Goal: Information Seeking & Learning: Learn about a topic

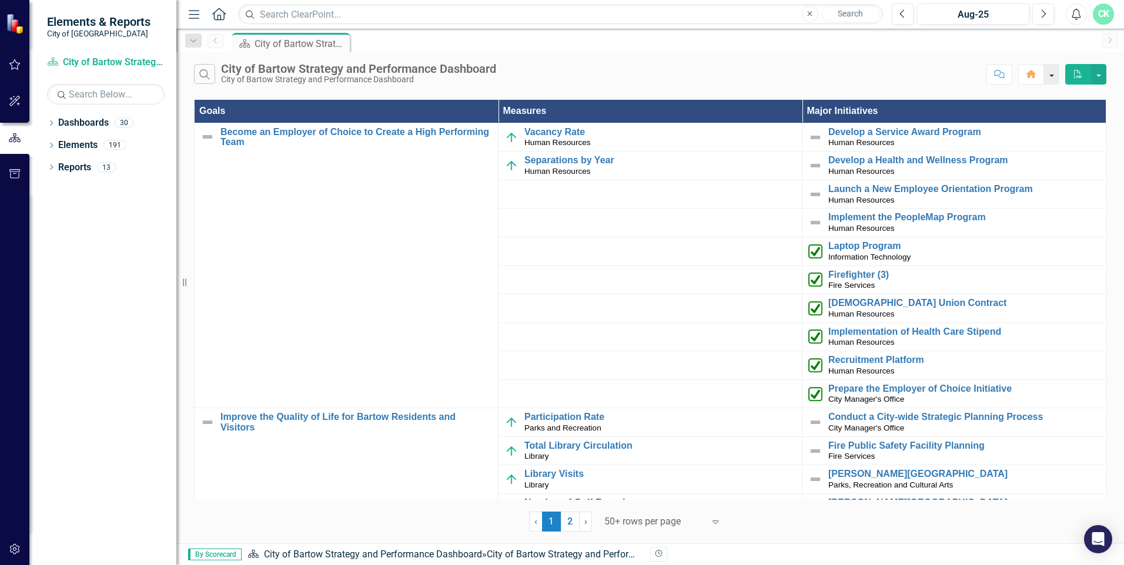
click at [558, 70] on button "button" at bounding box center [1051, 74] width 15 height 21
click at [558, 71] on div "Search City of Bartow Strategy and Performance Dashboard City of Bartow Strateg…" at bounding box center [588, 74] width 788 height 20
click at [558, 12] on button "Previous" at bounding box center [903, 14] width 22 height 21
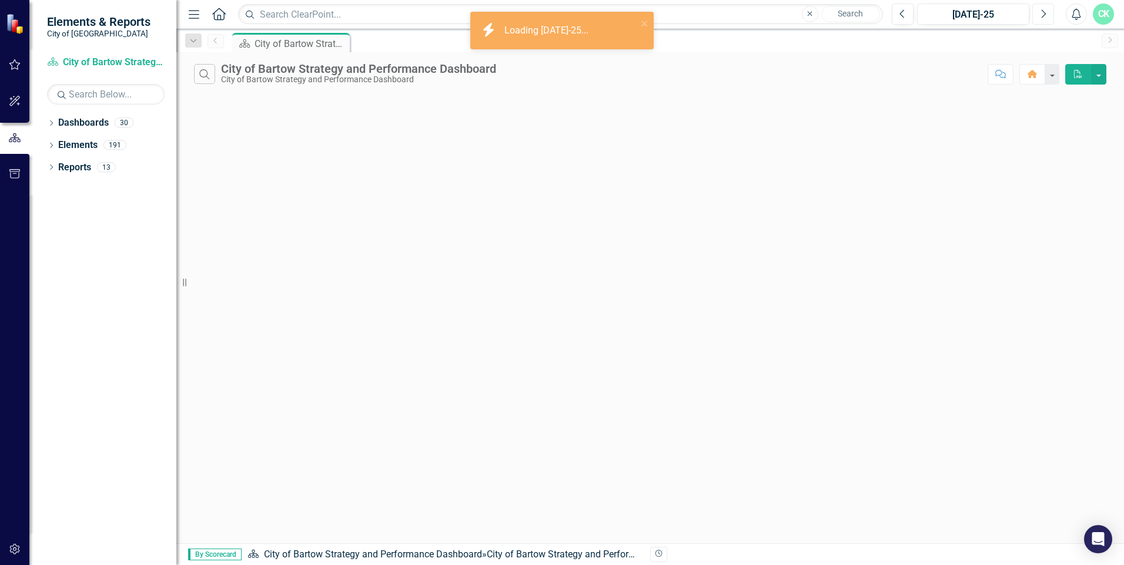
click at [558, 14] on icon "Next" at bounding box center [1043, 14] width 6 height 11
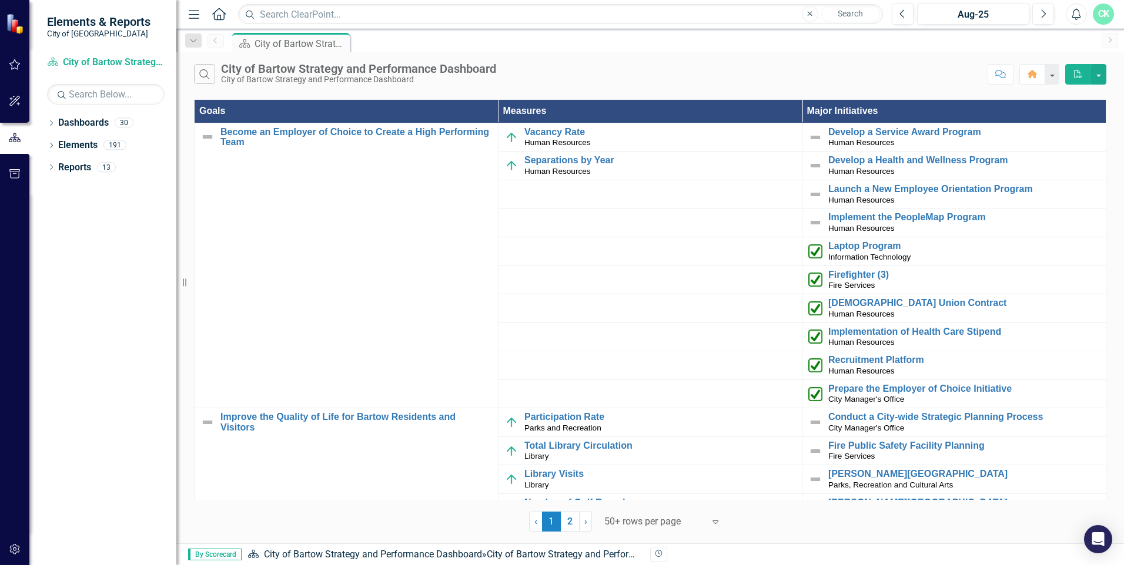
click at [219, 14] on icon "Home" at bounding box center [218, 14] width 15 height 12
click at [118, 63] on link "Dashboard City of Bartow Strategy and Performance Dashboard" at bounding box center [106, 63] width 118 height 14
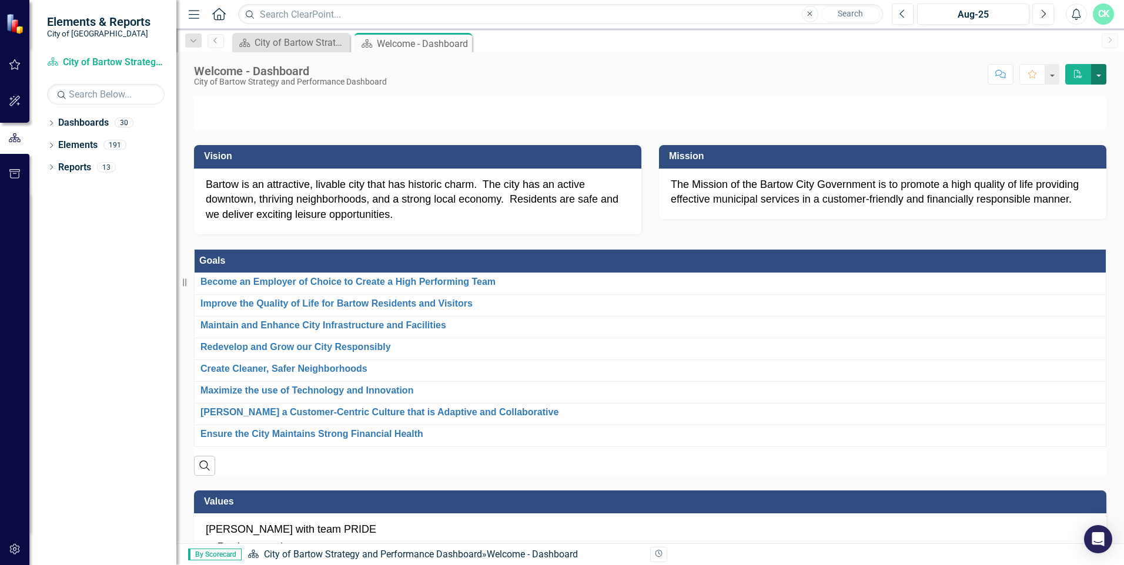
click at [558, 79] on button "button" at bounding box center [1098, 74] width 15 height 21
click at [360, 234] on div "Bartow is an attractive, livable city that has historic charm. The city has an …" at bounding box center [417, 202] width 447 height 66
click at [331, 223] on p "Bartow is an attractive, livable city that has historic charm. The city has an …" at bounding box center [418, 199] width 424 height 45
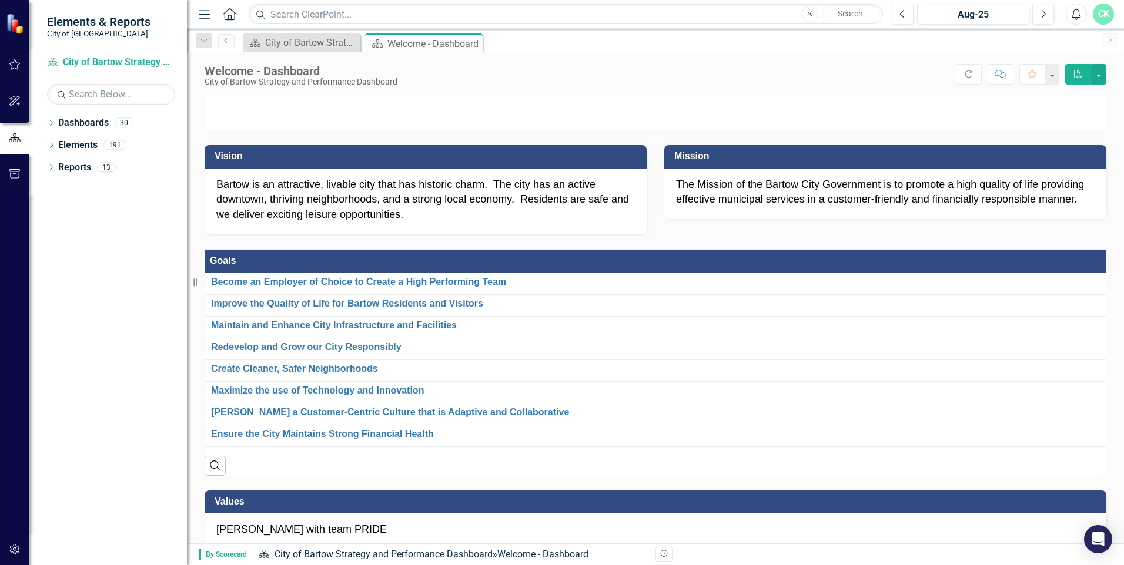
click at [187, 283] on div "Resize" at bounding box center [191, 282] width 9 height 565
click at [230, 223] on p "Bartow is an attractive, livable city that has historic charm. The city has an …" at bounding box center [425, 199] width 418 height 45
click at [413, 234] on div "Bartow is an attractive, livable city that has historic charm. The city has an …" at bounding box center [426, 202] width 442 height 66
click at [387, 223] on p "Bartow is an attractive, livable city that has historic charm. The city has an …" at bounding box center [425, 199] width 418 height 45
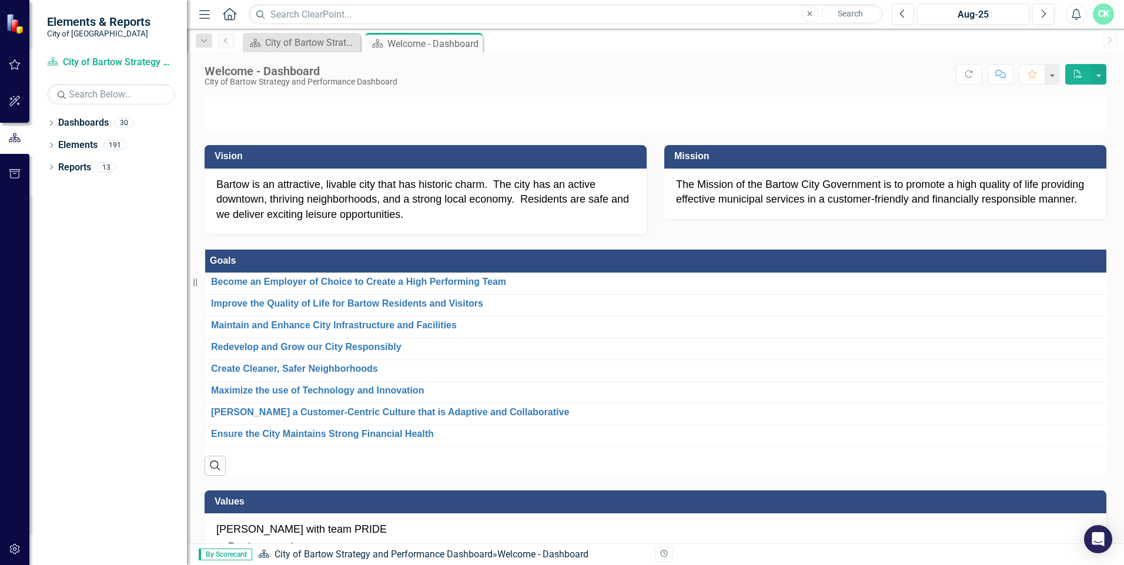
click at [386, 223] on p "Bartow is an attractive, livable city that has historic charm. The city has an …" at bounding box center [425, 199] width 418 height 45
click at [239, 223] on p "Bartow is an attractive, livable city that has historic charm. The city has an …" at bounding box center [425, 199] width 418 height 45
click at [238, 223] on p "Bartow is an attractive, livable city that has historic charm. The city has an …" at bounding box center [425, 199] width 418 height 45
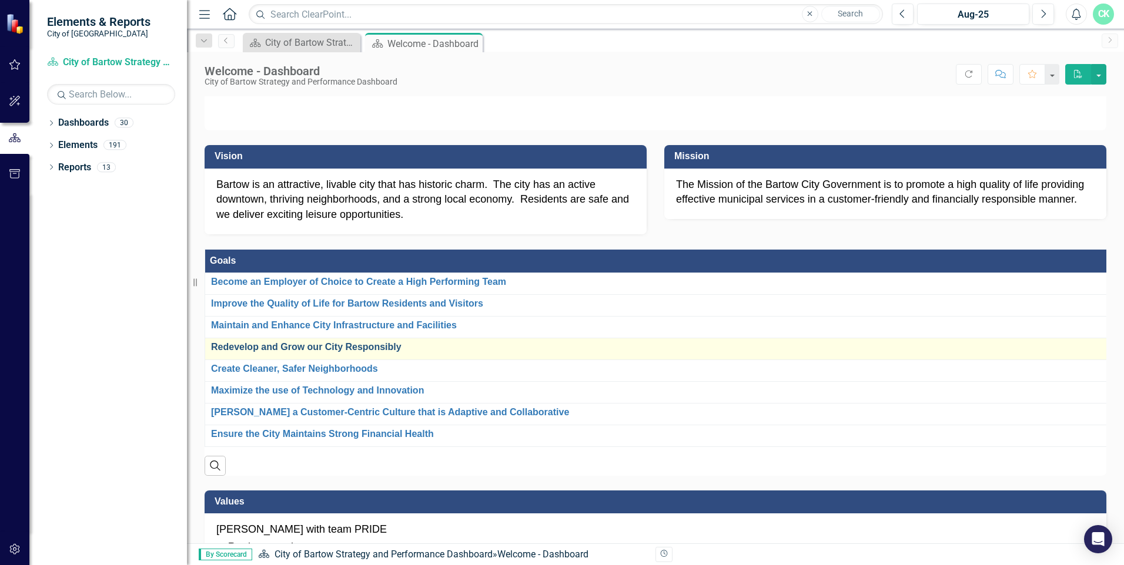
scroll to position [59, 0]
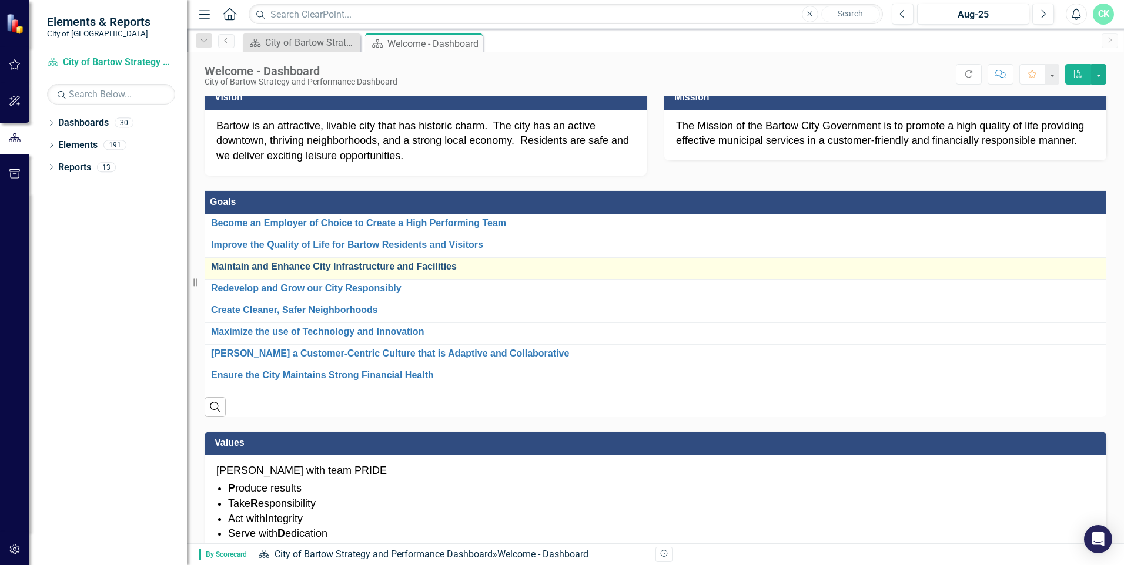
click at [273, 272] on link "Maintain and Enhance City Infrastructure and Facilities" at bounding box center [660, 267] width 899 height 11
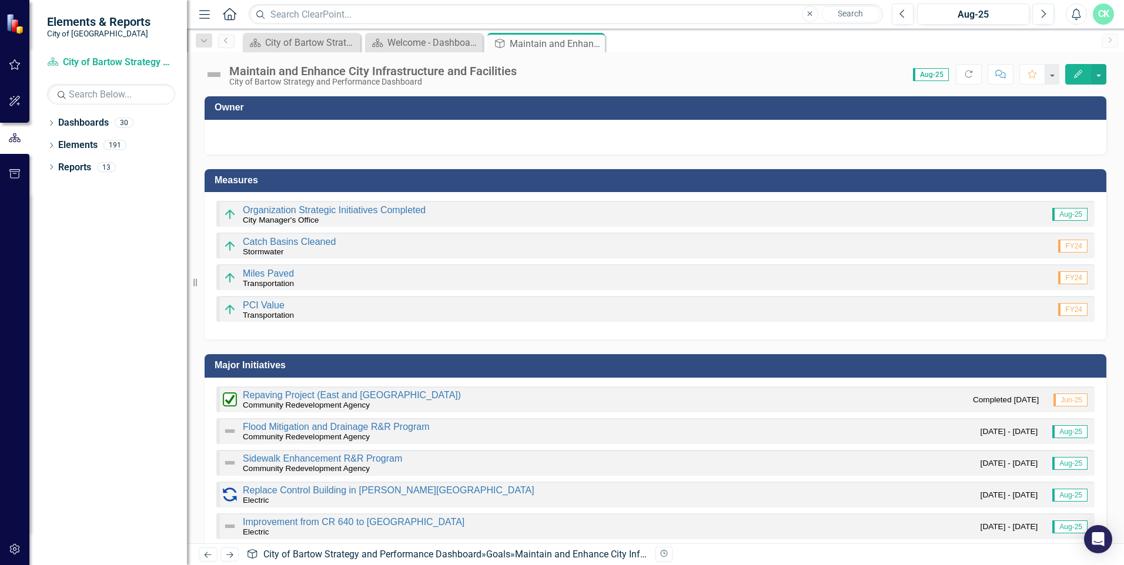
click at [558, 73] on icon "button" at bounding box center [1078, 74] width 8 height 8
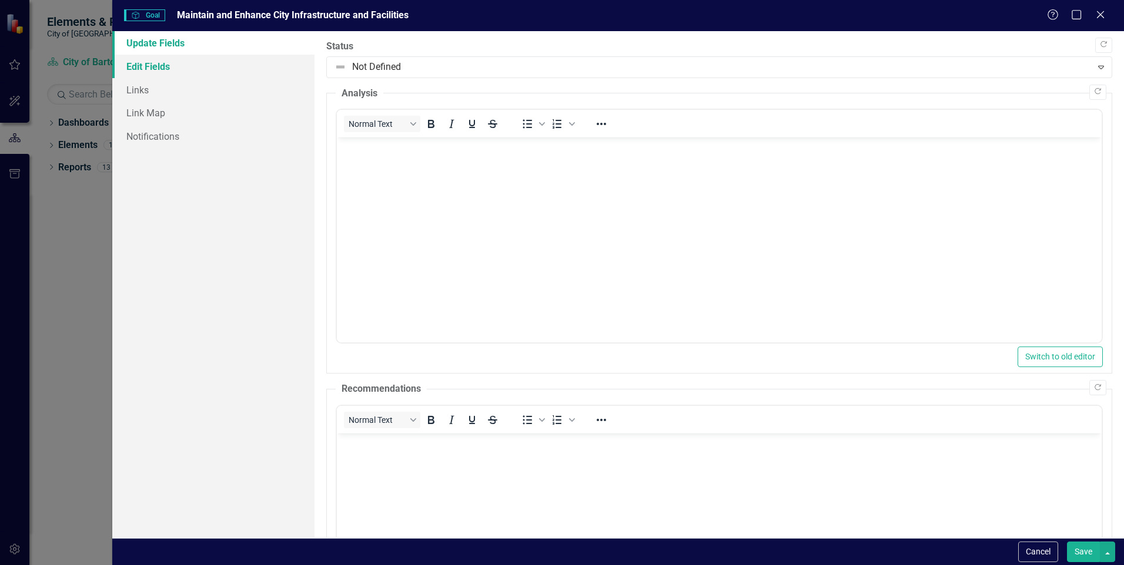
click at [165, 68] on link "Edit Fields" at bounding box center [213, 67] width 202 height 24
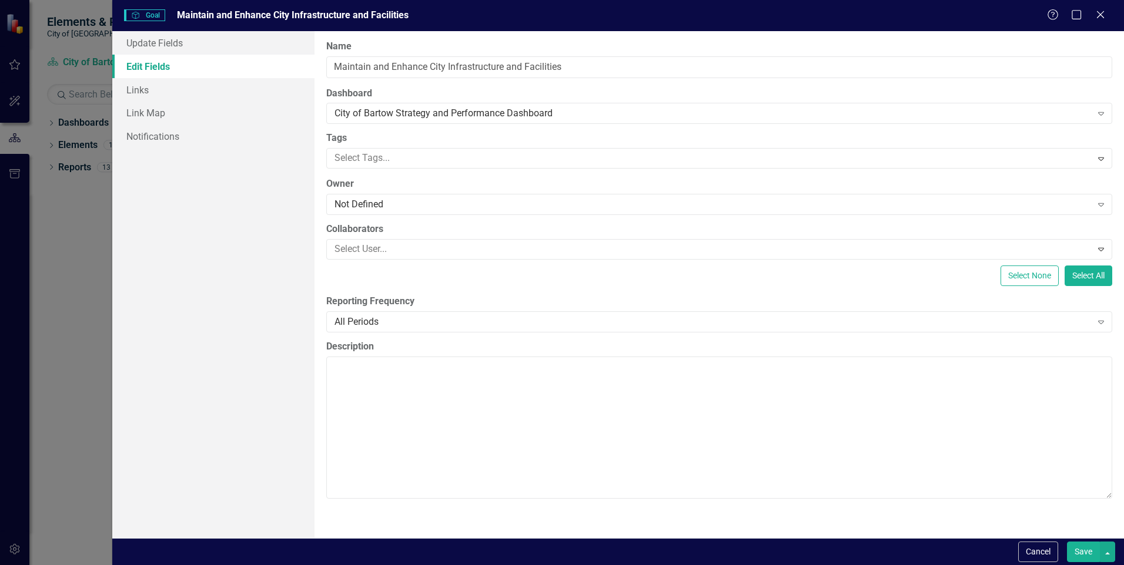
click at [558, 18] on div "Help Maximize Close" at bounding box center [1079, 16] width 65 height 14
click at [558, 14] on icon at bounding box center [1099, 14] width 9 height 9
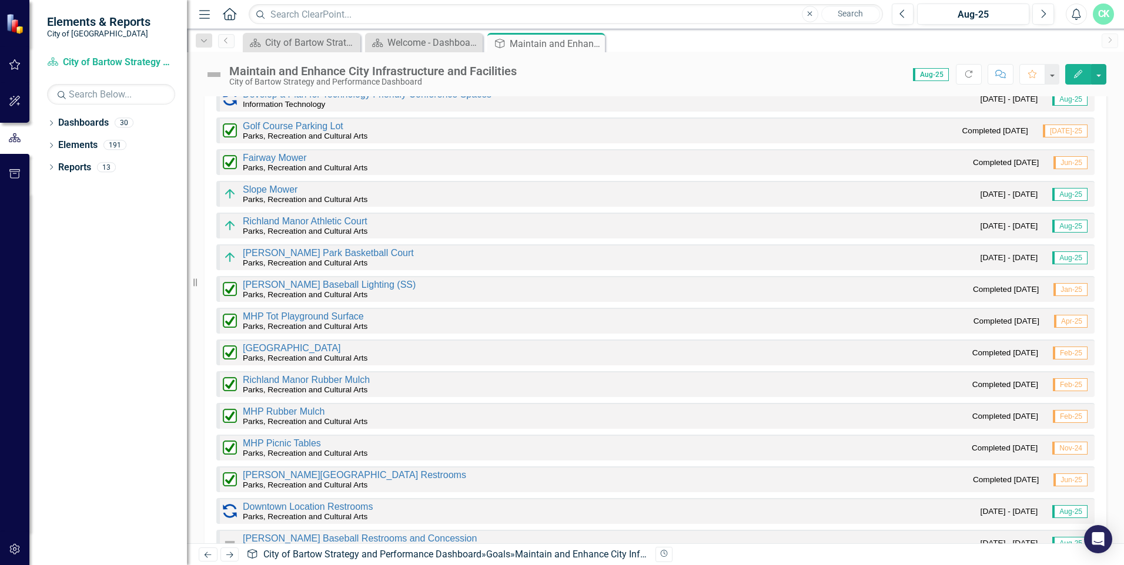
scroll to position [646, 0]
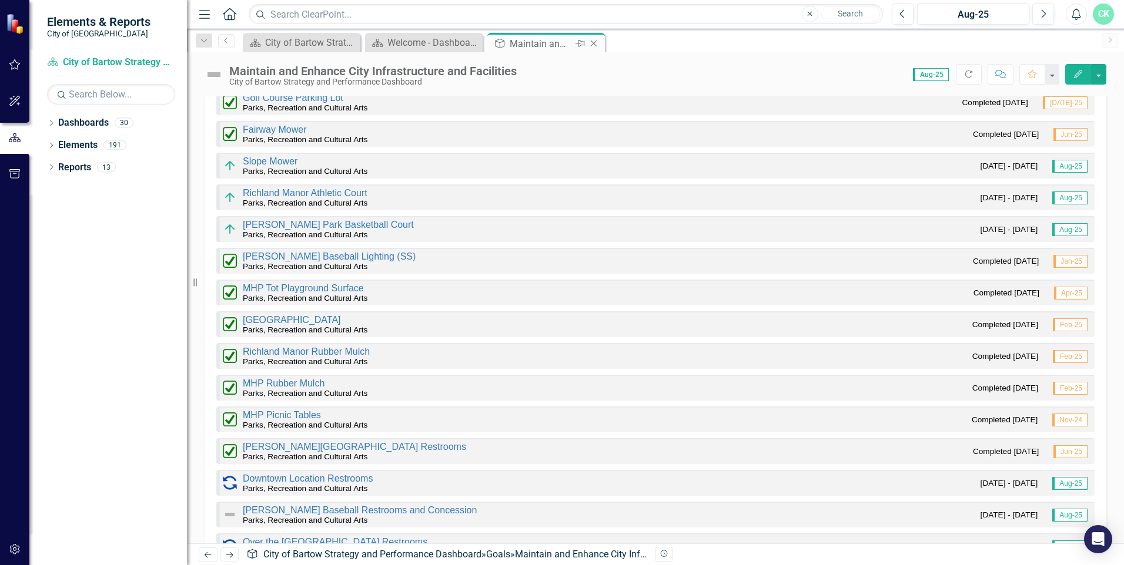
click at [558, 43] on icon "Close" at bounding box center [594, 43] width 12 height 9
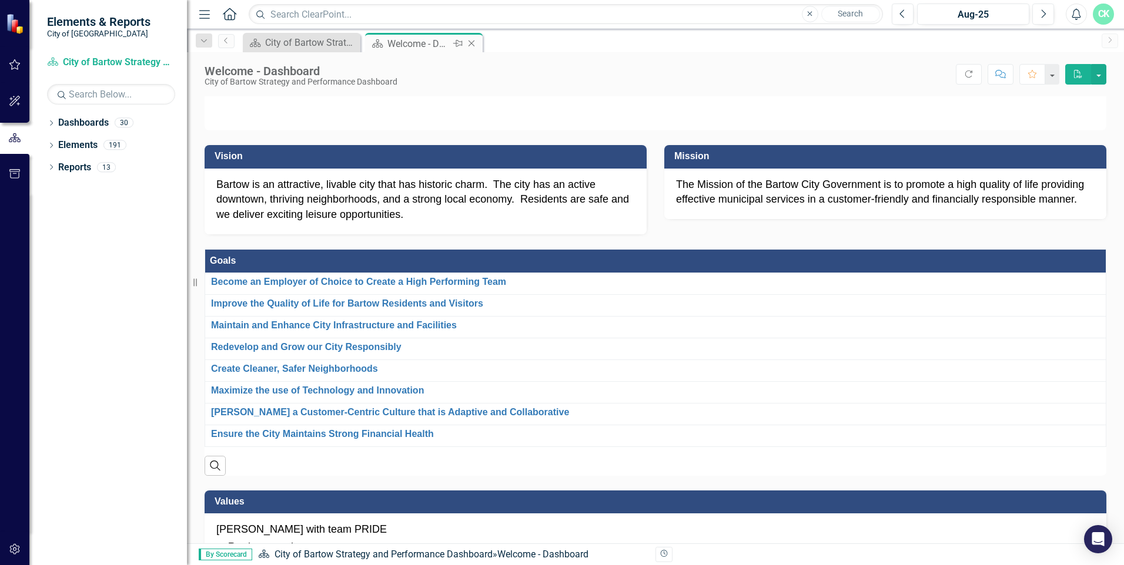
click at [440, 46] on div "Welcome - Dashboard" at bounding box center [418, 43] width 63 height 15
click at [48, 123] on icon "Dropdown" at bounding box center [51, 124] width 8 height 6
click at [58, 145] on icon "Dropdown" at bounding box center [57, 144] width 9 height 7
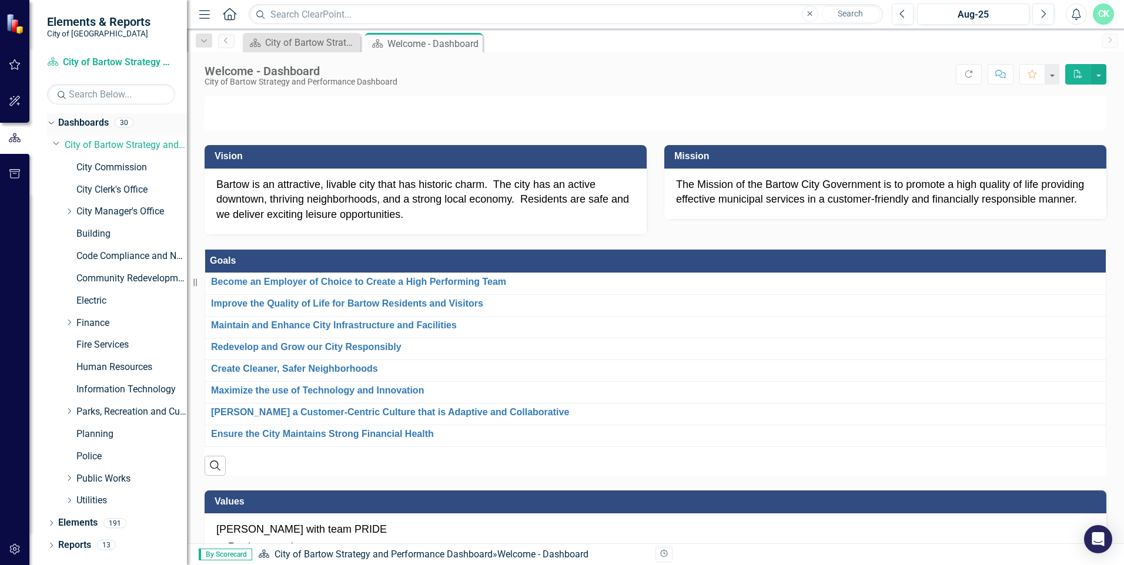
click at [52, 119] on icon "Dropdown" at bounding box center [49, 122] width 6 height 8
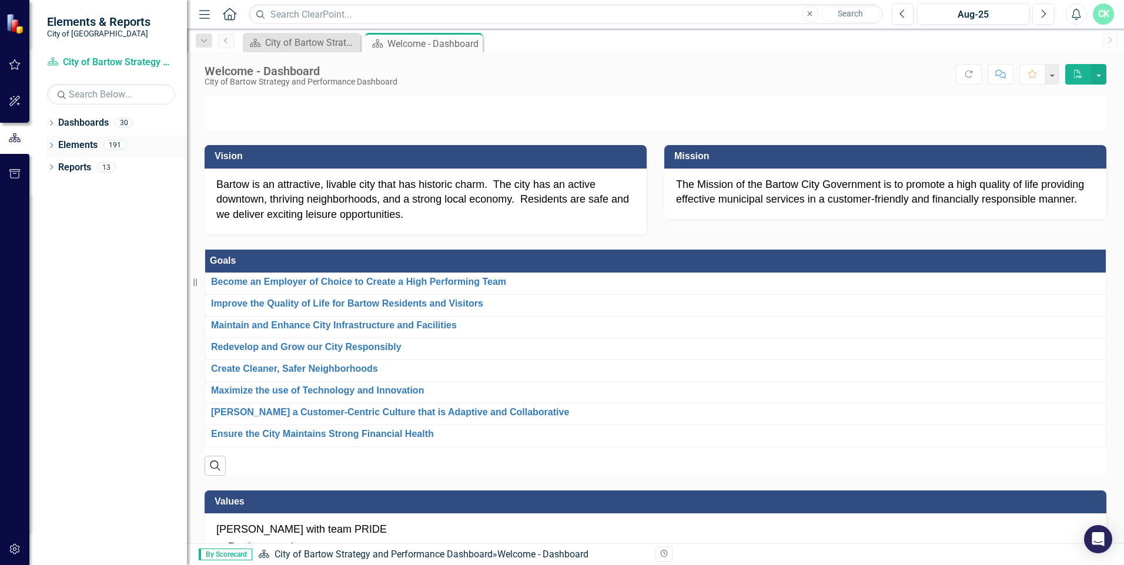
click at [53, 144] on icon "Dropdown" at bounding box center [51, 146] width 8 height 6
click at [57, 166] on icon at bounding box center [57, 167] width 3 height 5
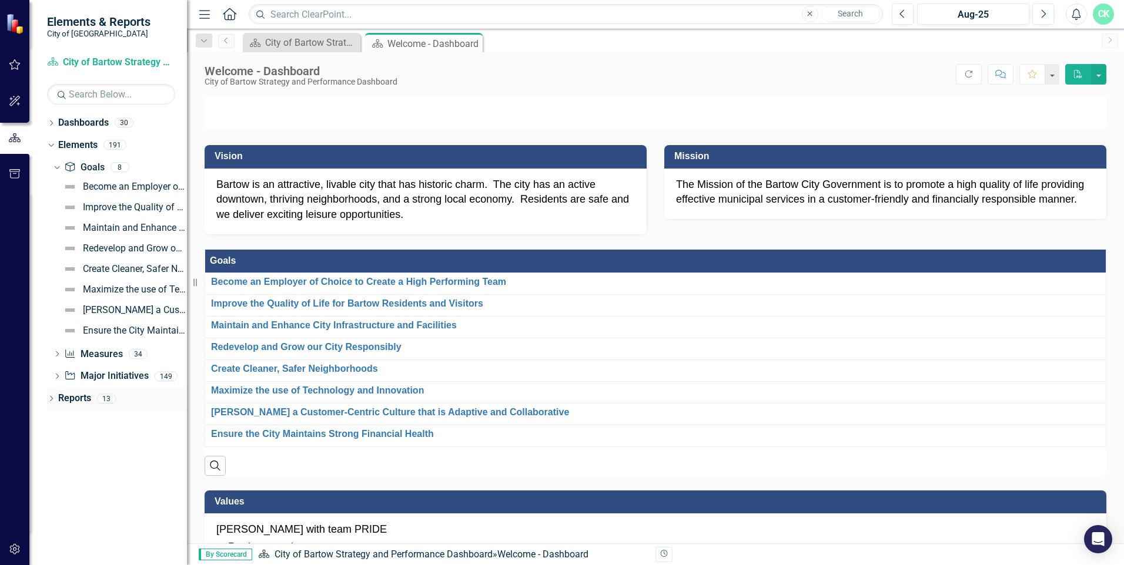
click at [52, 397] on icon "Dropdown" at bounding box center [51, 400] width 8 height 6
click at [59, 502] on div "Dropdown" at bounding box center [56, 507] width 8 height 10
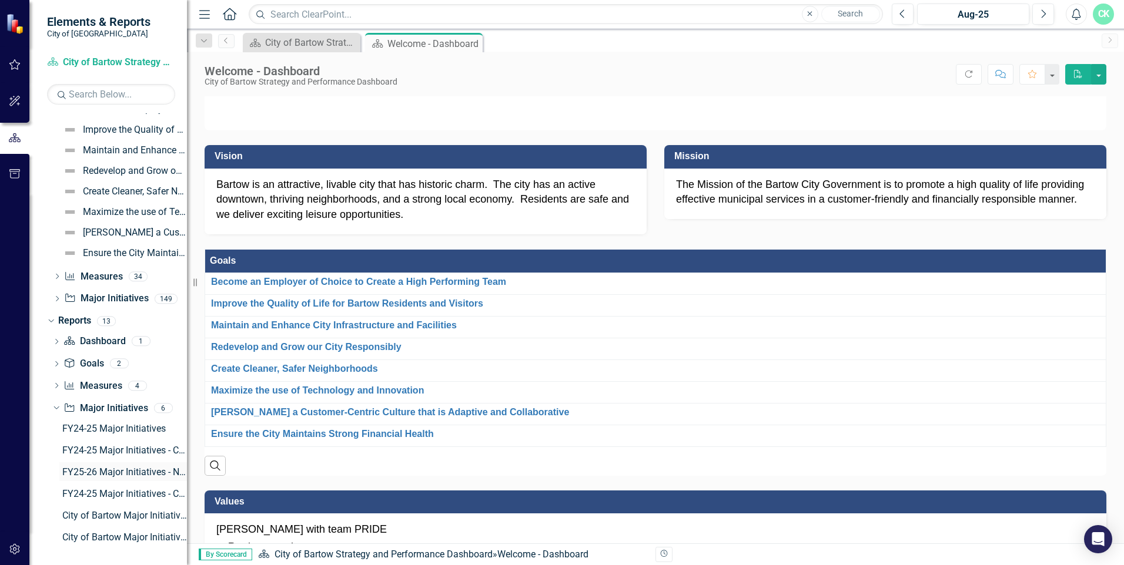
scroll to position [79, 0]
click at [107, 428] on div "FY24-25 Major Initiatives" at bounding box center [124, 427] width 125 height 11
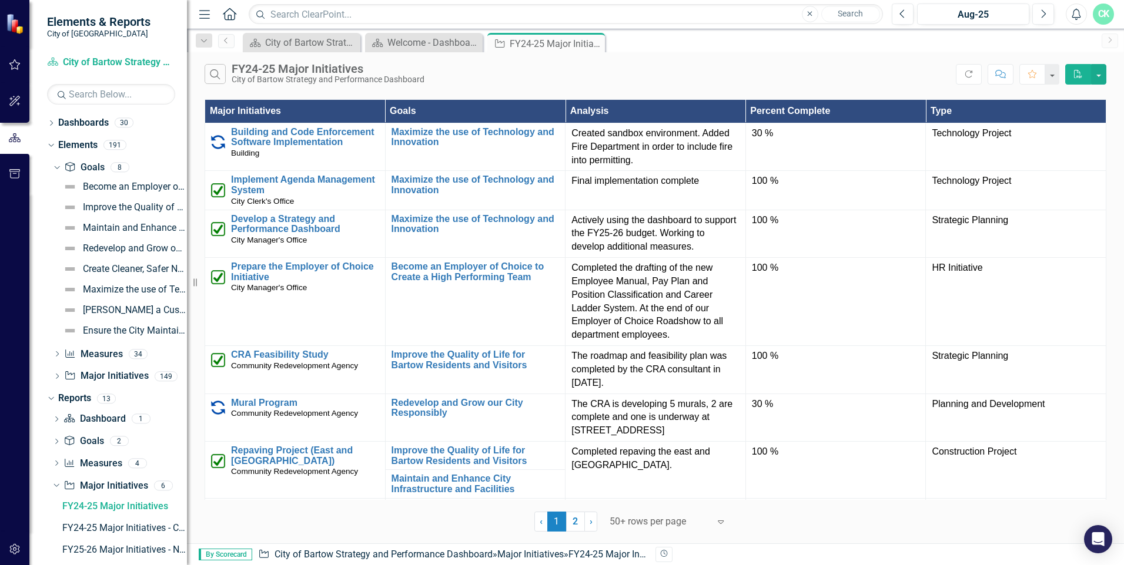
click at [367, 110] on th "Major Initiatives" at bounding box center [295, 112] width 180 height 24
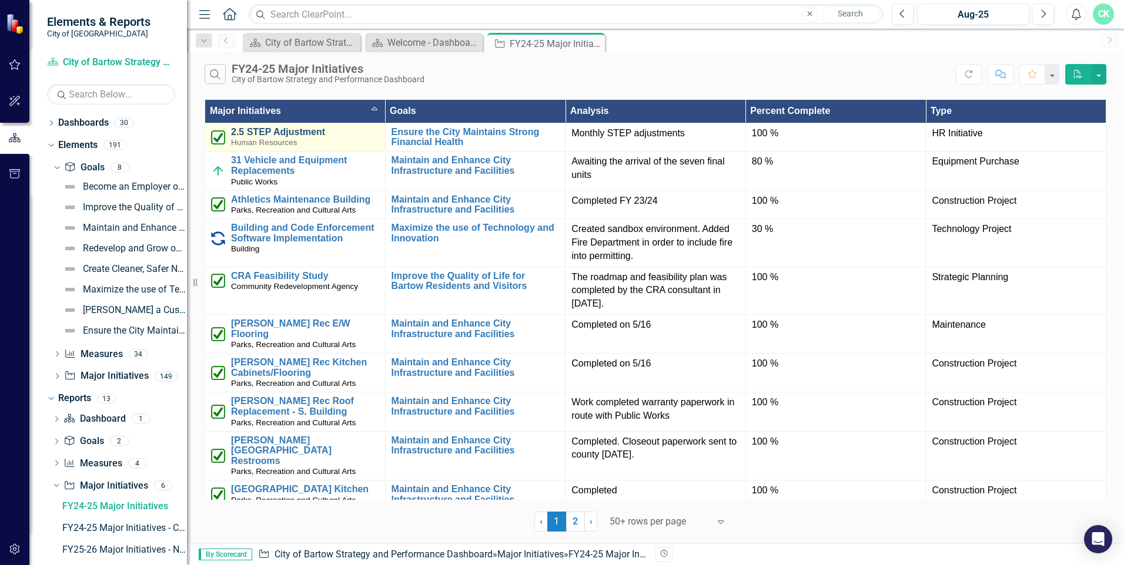
click at [288, 129] on link "2.5 STEP Adjustment" at bounding box center [305, 132] width 148 height 11
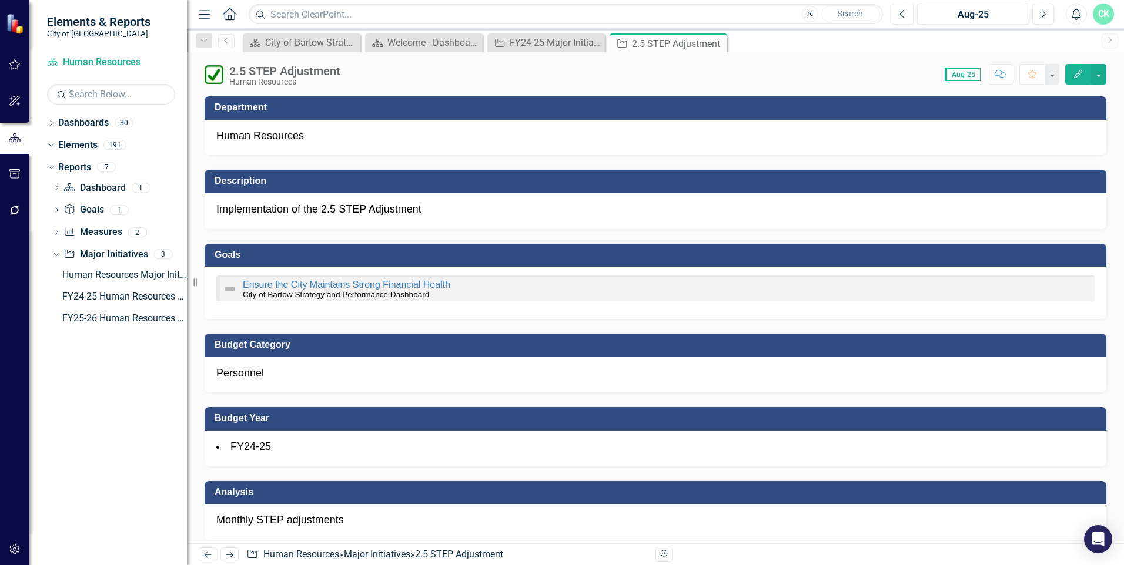
checkbox input "true"
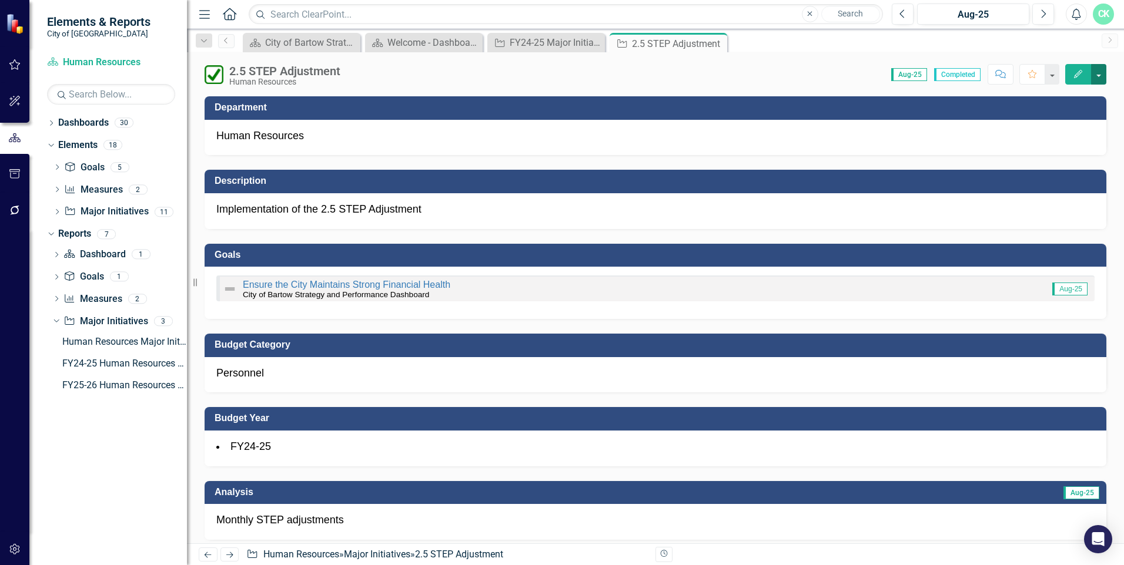
click at [558, 72] on button "button" at bounding box center [1098, 74] width 15 height 21
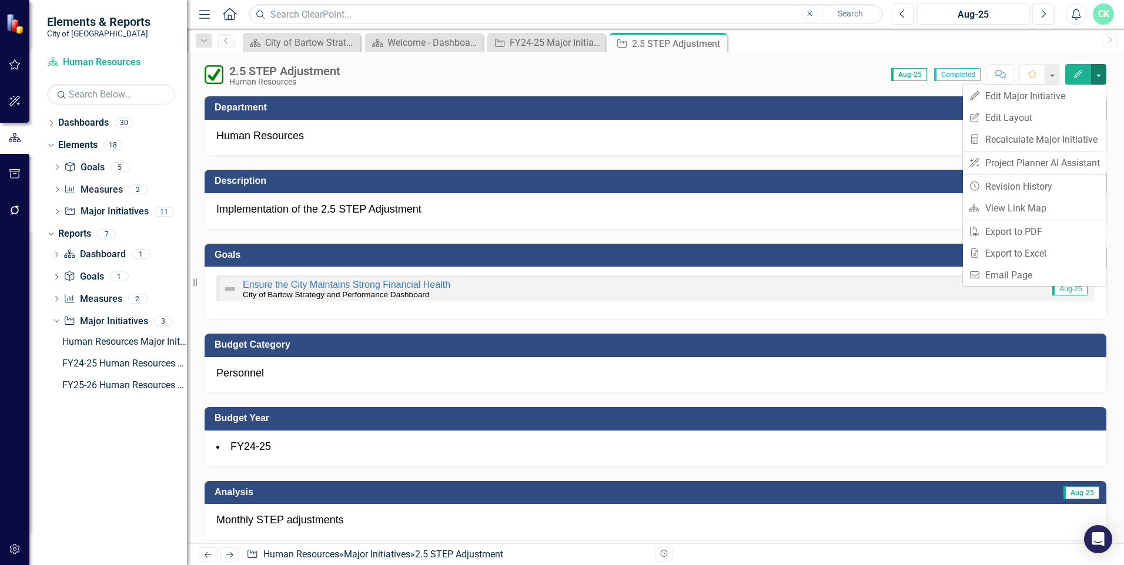
click at [558, 78] on div "Score: 0.00 Aug-25 Completed Comment Favorite Edit" at bounding box center [726, 74] width 760 height 20
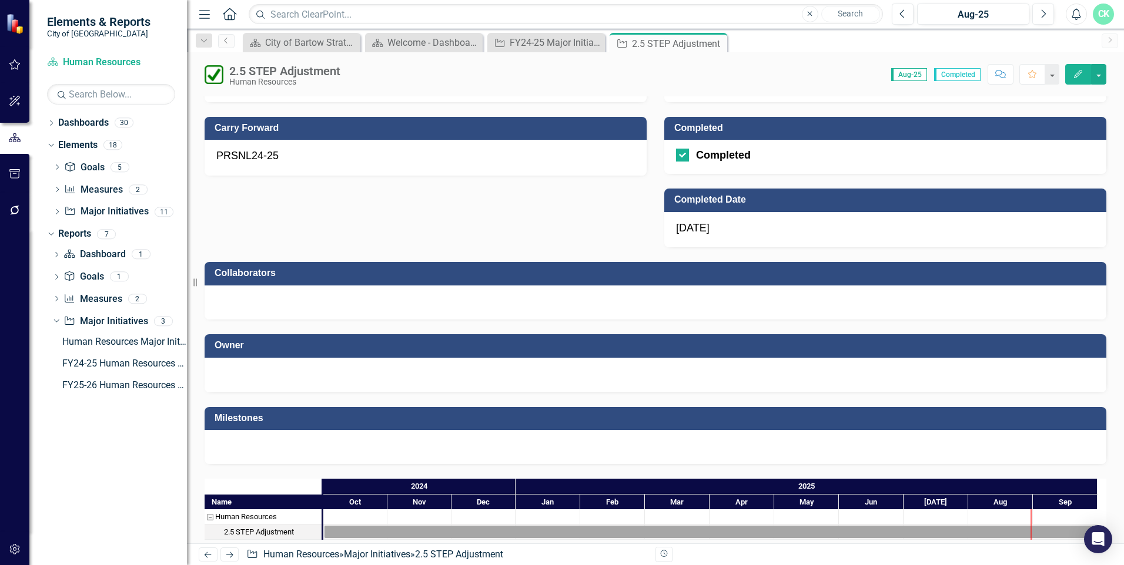
scroll to position [812, 0]
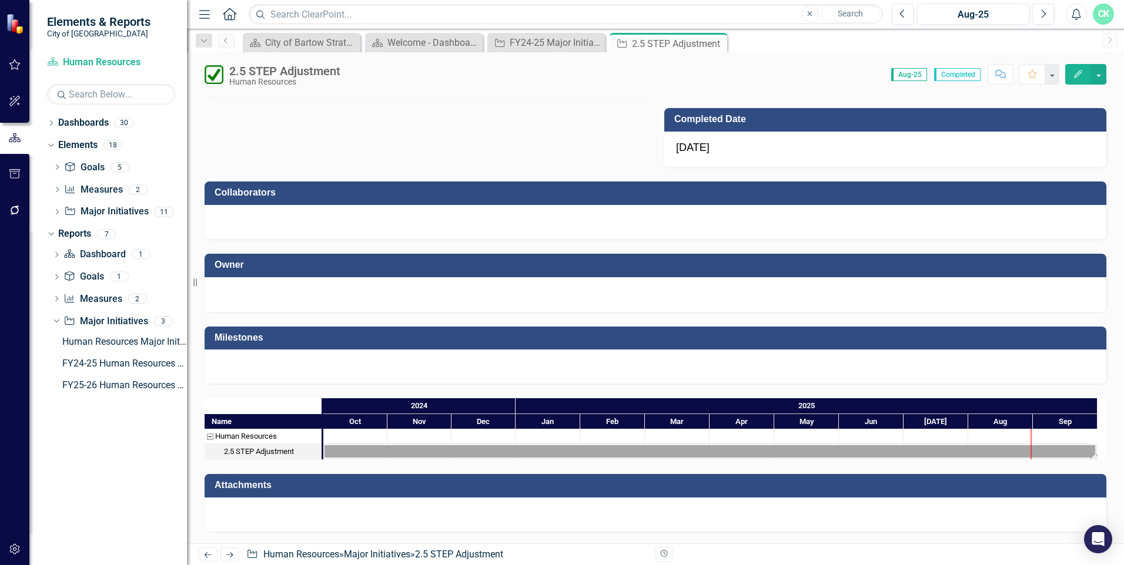
click at [357, 450] on div "Task: Start date: 2024-10-01 End date: 2025-09-30" at bounding box center [710, 451] width 772 height 12
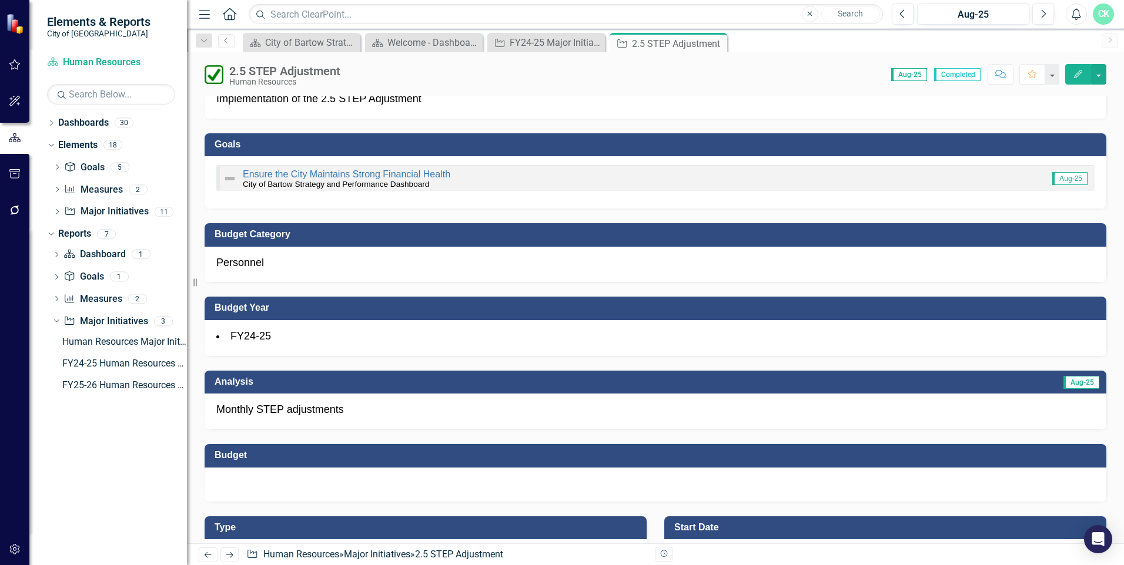
scroll to position [0, 0]
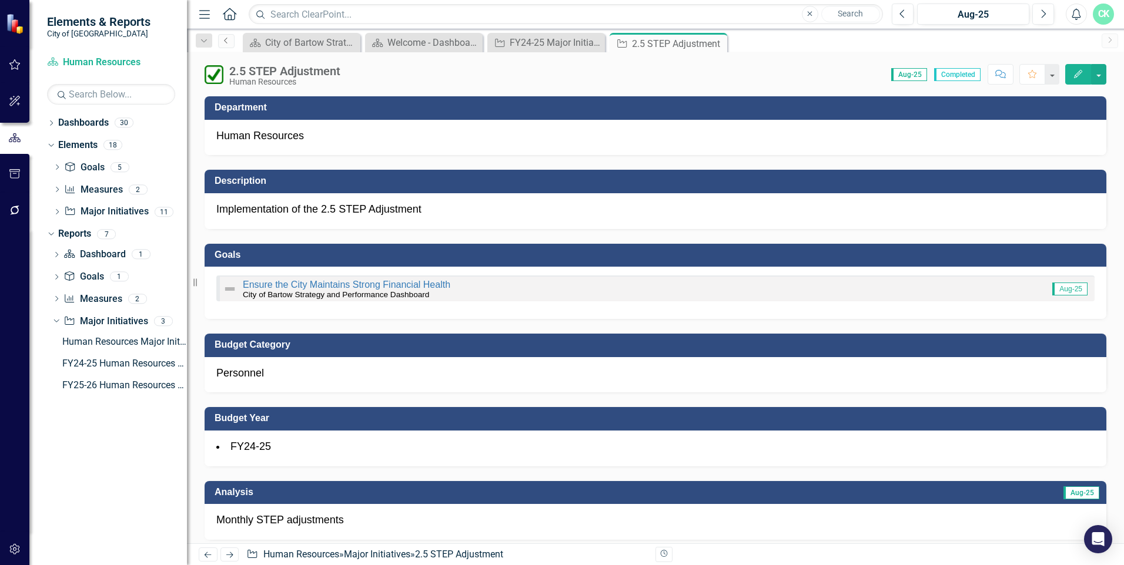
click at [228, 41] on icon "Previous" at bounding box center [226, 40] width 9 height 7
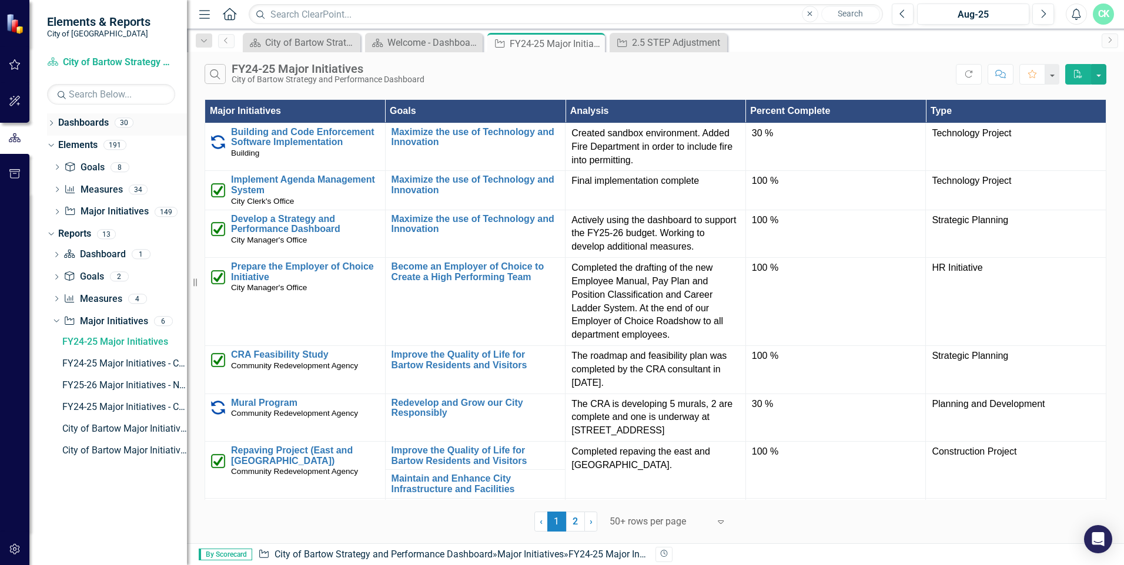
click at [53, 119] on div "Dropdown Dashboards 30" at bounding box center [117, 124] width 140 height 22
click at [55, 123] on icon "Dropdown" at bounding box center [51, 124] width 8 height 6
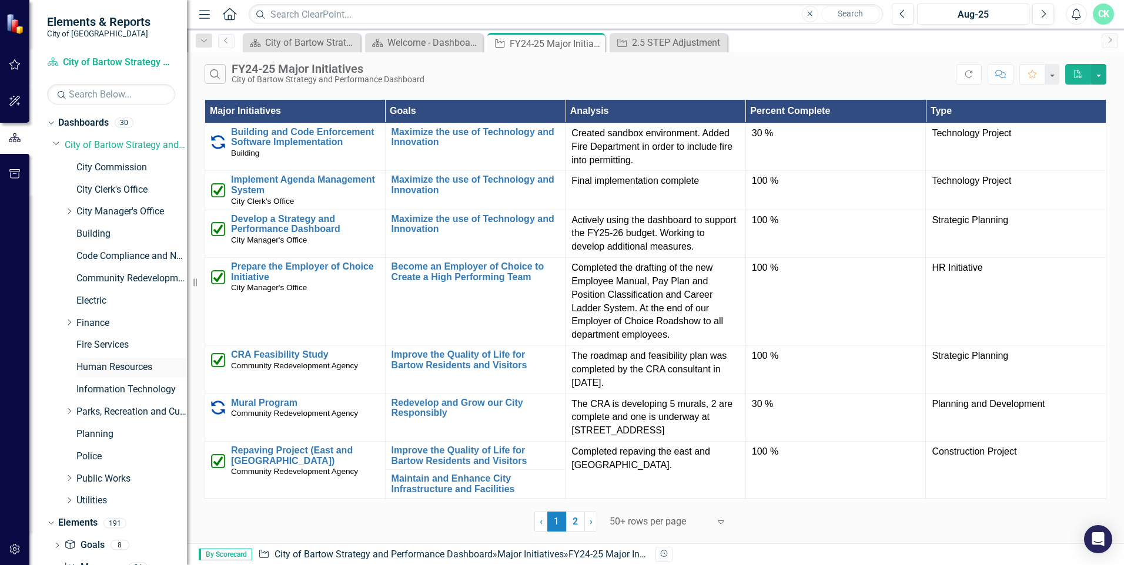
click at [109, 366] on link "Human Resources" at bounding box center [131, 368] width 110 height 14
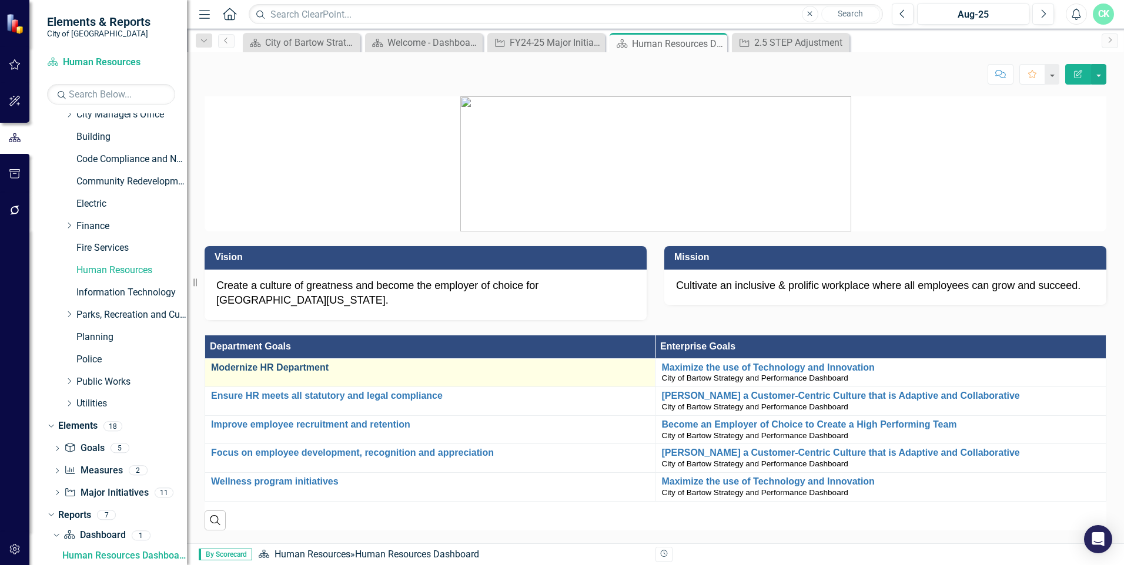
click at [296, 363] on link "Modernize HR Department" at bounding box center [430, 368] width 438 height 11
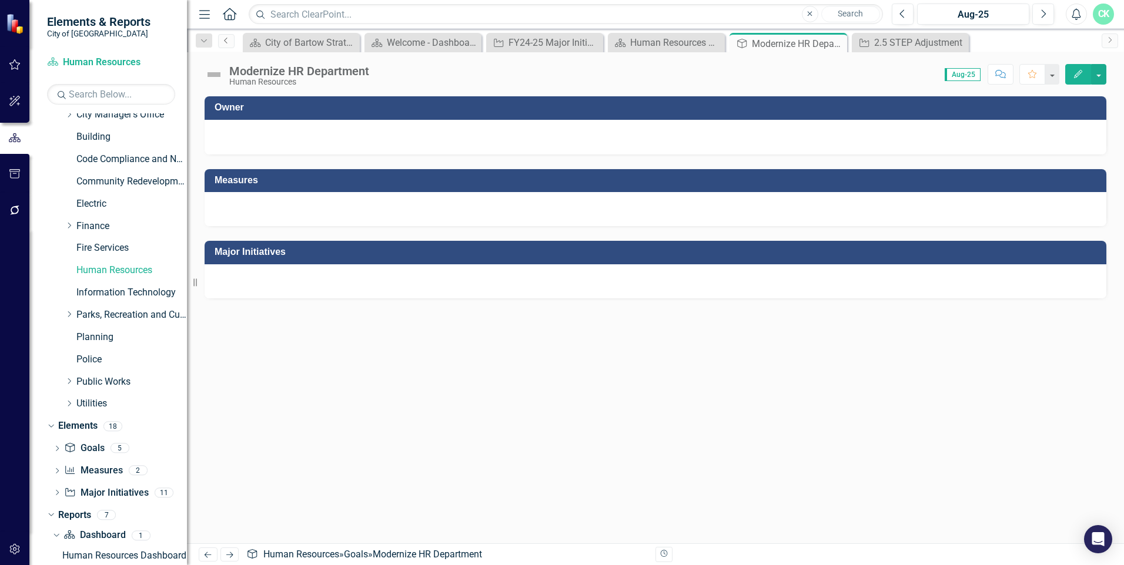
click at [226, 43] on icon "Previous" at bounding box center [226, 40] width 9 height 7
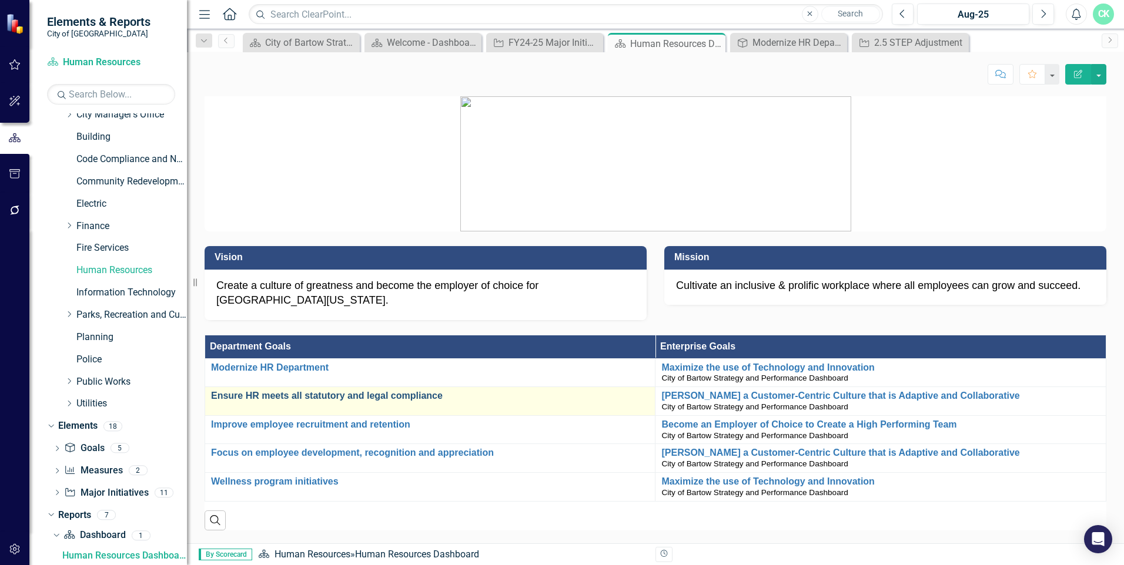
click at [291, 391] on div "Ensure HR meets all statutory and legal compliance Edit Edit Goal Link Open Ele…" at bounding box center [430, 398] width 438 height 14
click at [294, 391] on link "Ensure HR meets all statutory and legal compliance" at bounding box center [430, 396] width 438 height 11
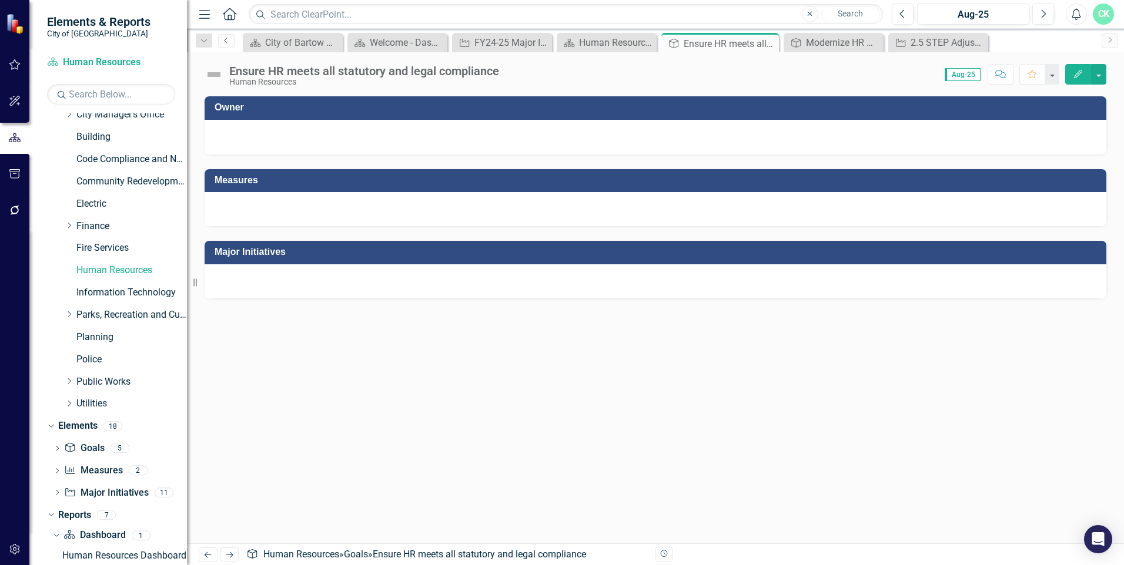
click at [224, 40] on icon "Previous" at bounding box center [226, 40] width 9 height 7
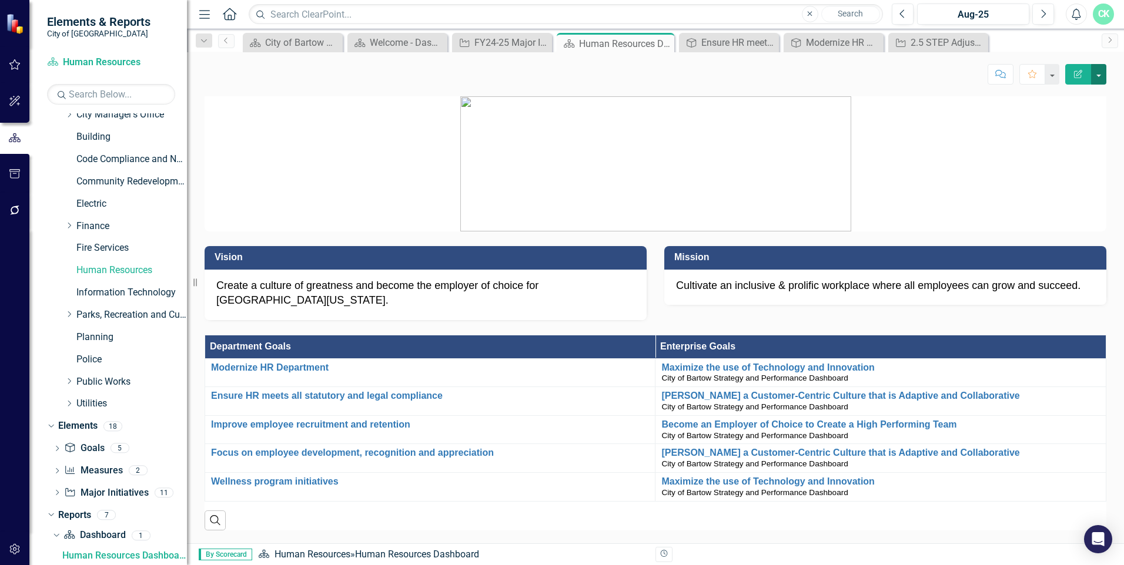
click at [558, 73] on button "button" at bounding box center [1098, 74] width 15 height 21
click at [558, 93] on link "Edit Edit Dashboard" at bounding box center [1057, 96] width 95 height 22
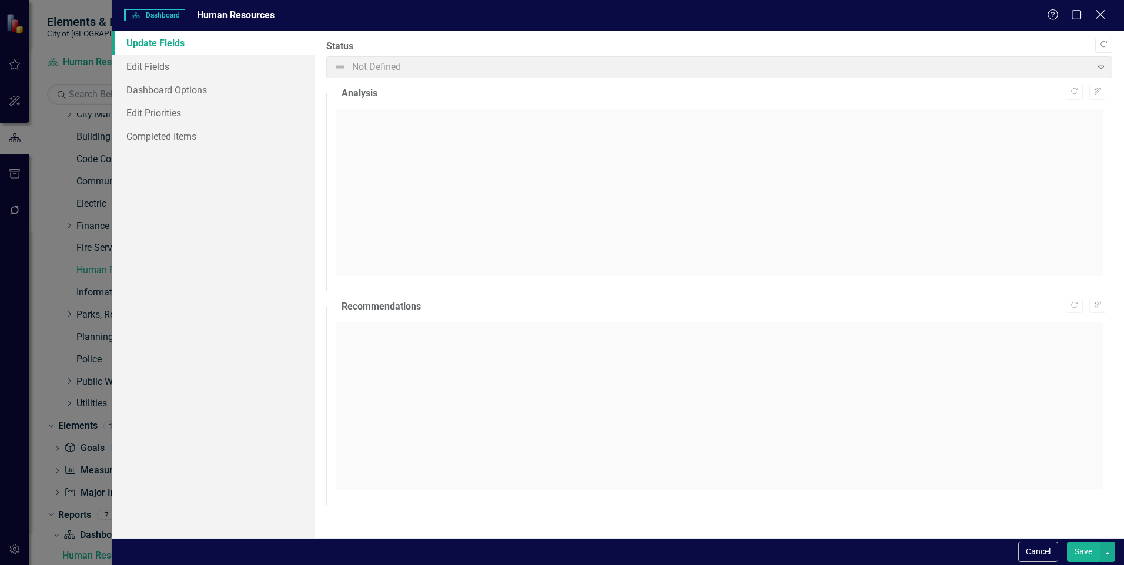
click at [558, 13] on icon "Close" at bounding box center [1100, 14] width 15 height 11
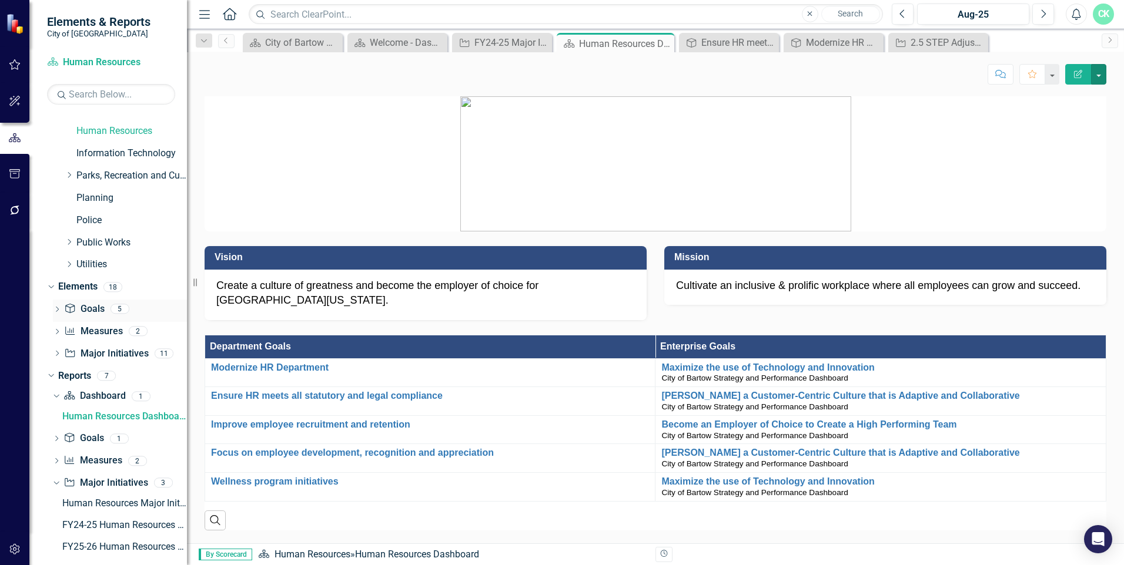
scroll to position [248, 0]
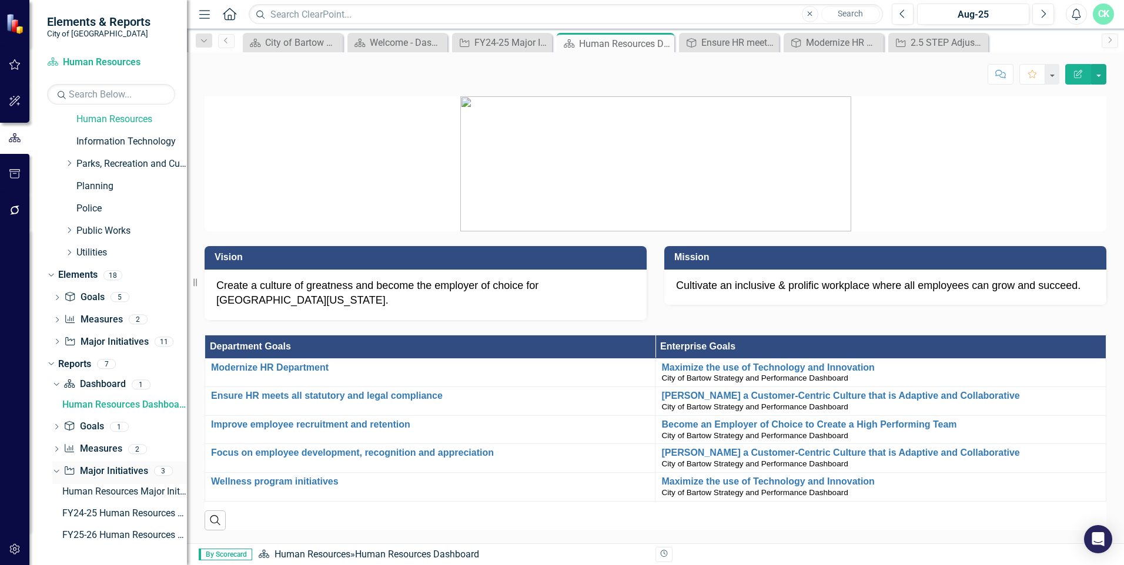
click at [100, 471] on link "Major Initiative Major Initiatives" at bounding box center [105, 472] width 84 height 14
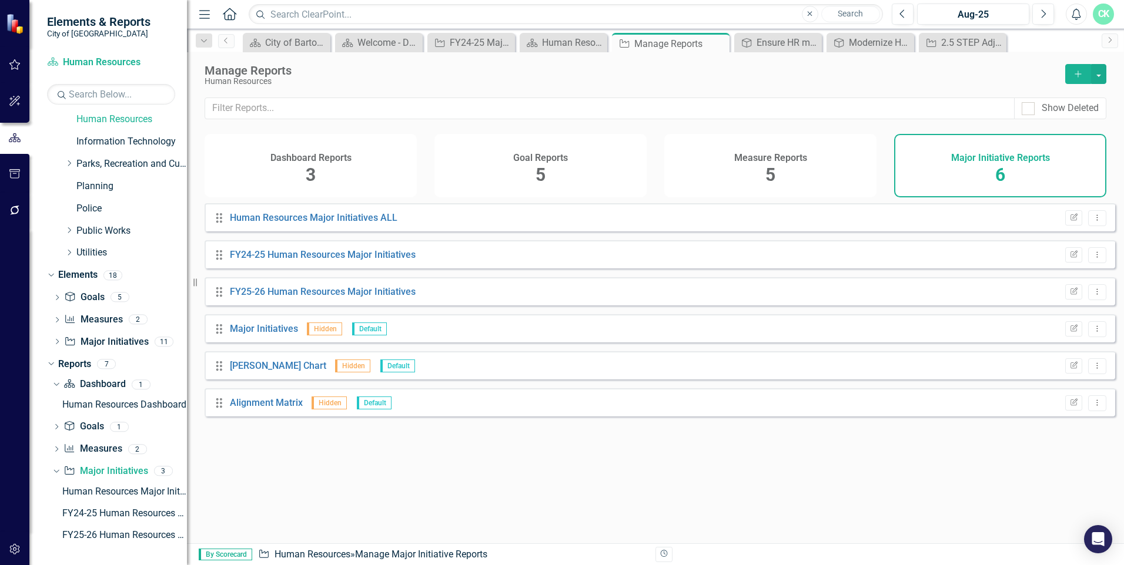
click at [219, 335] on icon "Drag" at bounding box center [219, 329] width 15 height 12
click at [234, 223] on link "Human Resources Major Initiatives ALL" at bounding box center [313, 217] width 167 height 11
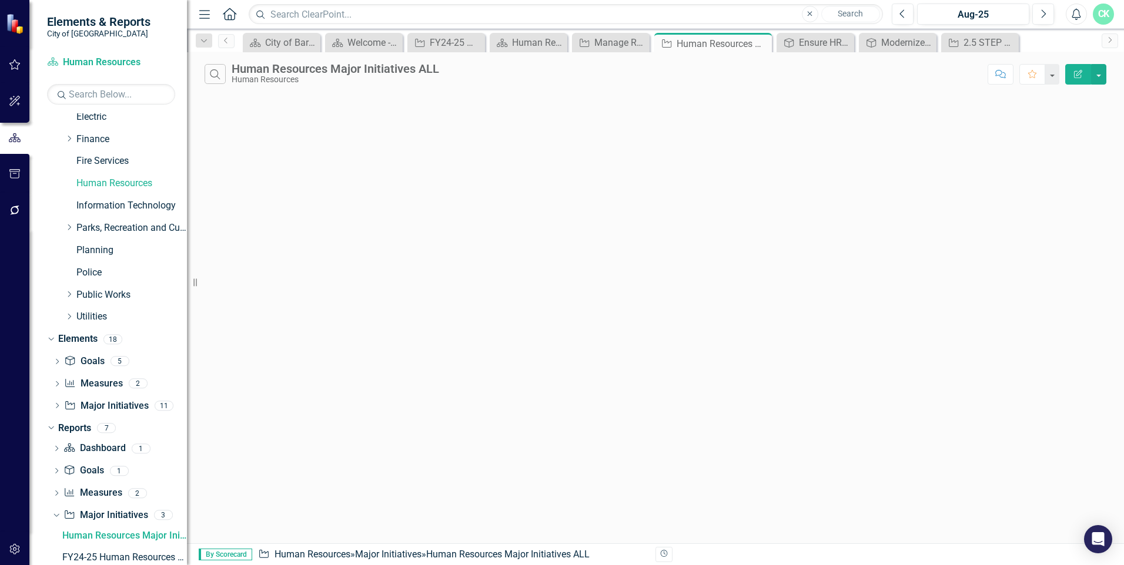
scroll to position [164, 0]
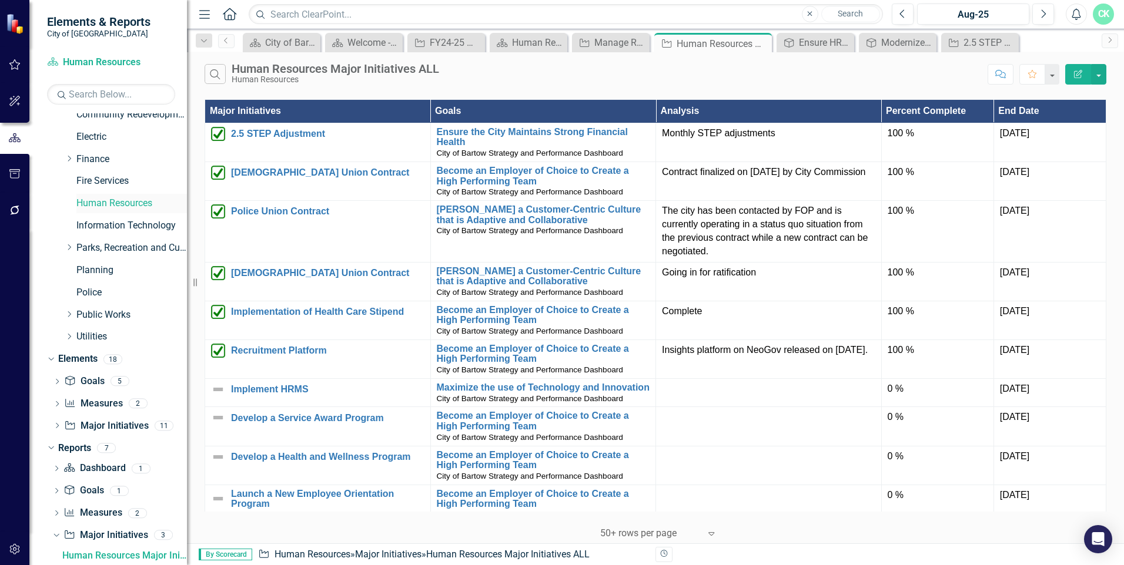
click at [95, 200] on link "Human Resources" at bounding box center [131, 204] width 110 height 14
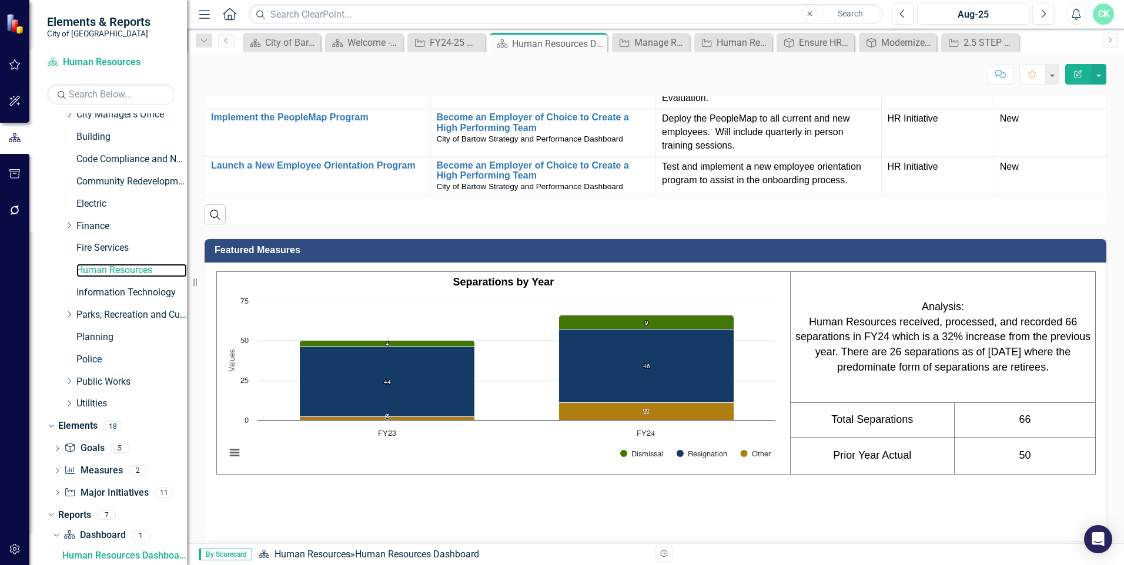
scroll to position [1413, 0]
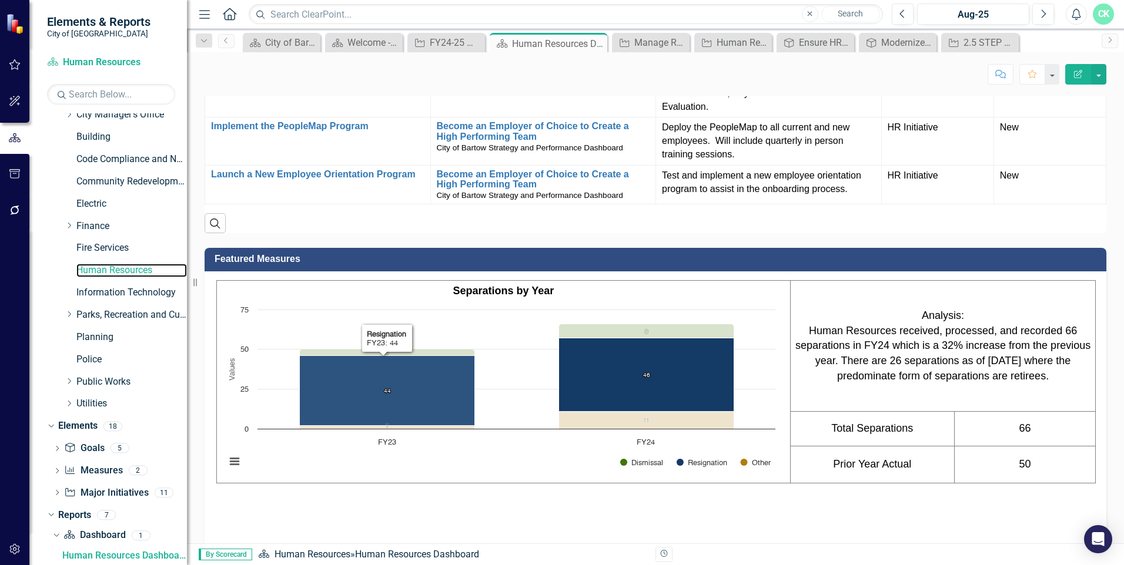
click at [415, 356] on icon "FY23, 44. Resignation." at bounding box center [387, 391] width 175 height 70
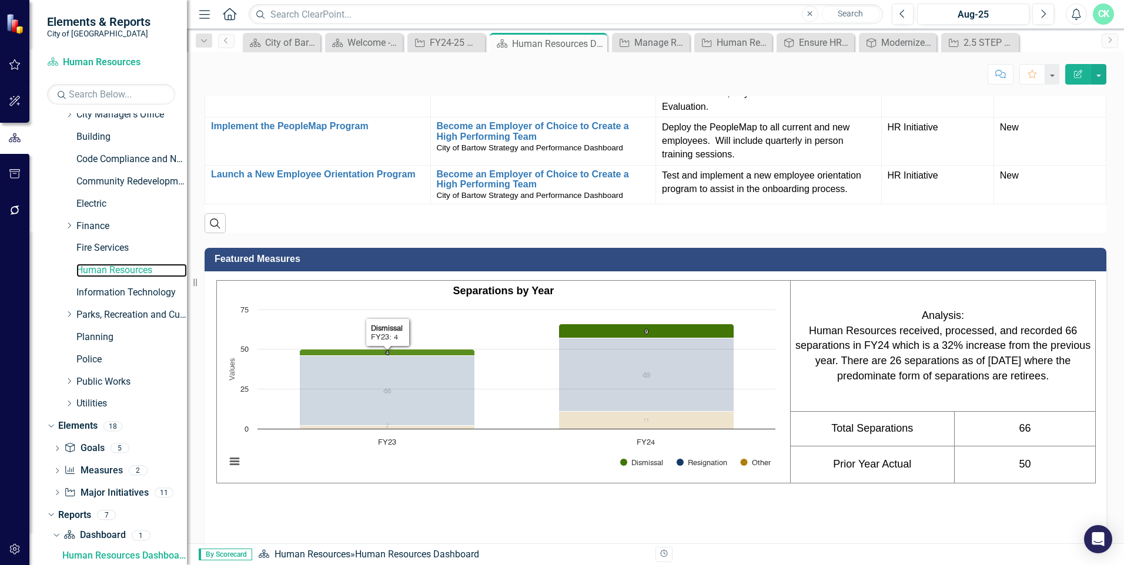
click at [415, 349] on icon "FY23, 4. Dismissal." at bounding box center [387, 352] width 175 height 6
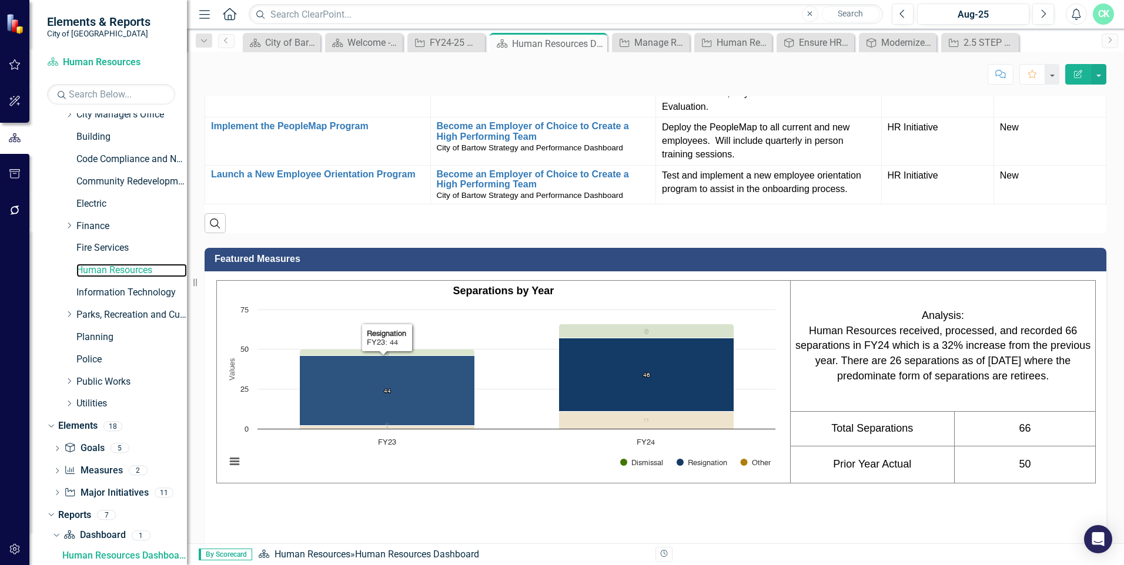
click at [411, 356] on icon "FY23, 44. Resignation." at bounding box center [387, 391] width 175 height 70
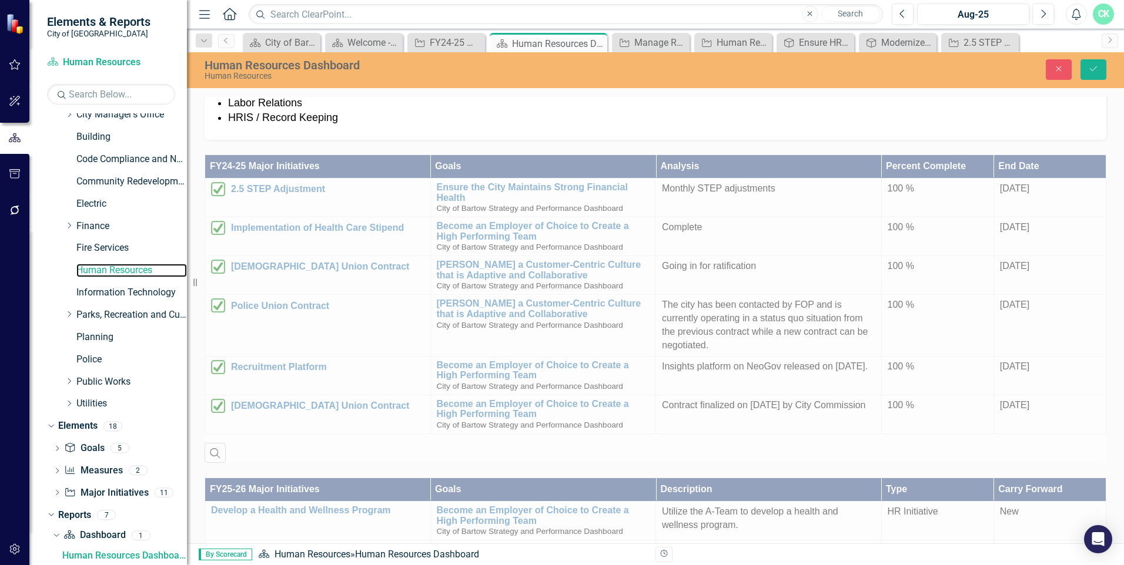
scroll to position [597, 0]
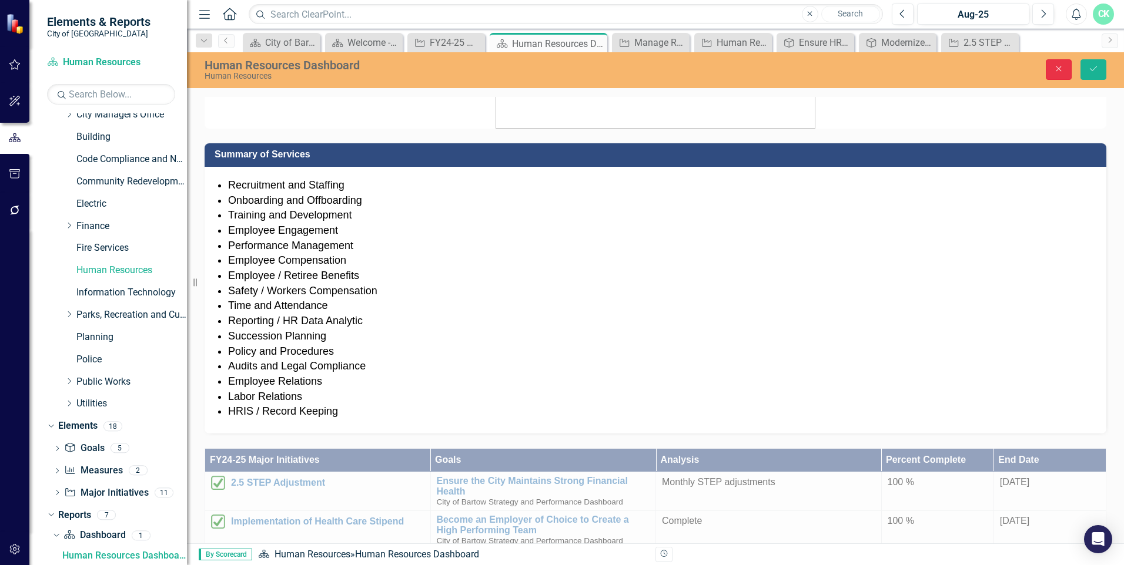
click at [558, 65] on icon "Close" at bounding box center [1058, 69] width 11 height 8
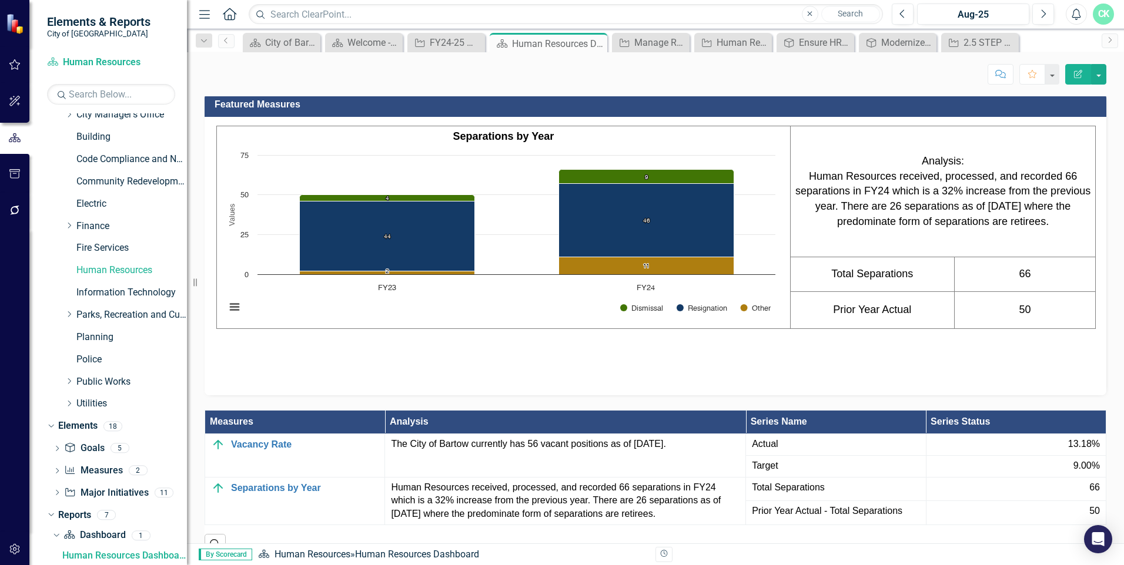
scroll to position [1587, 0]
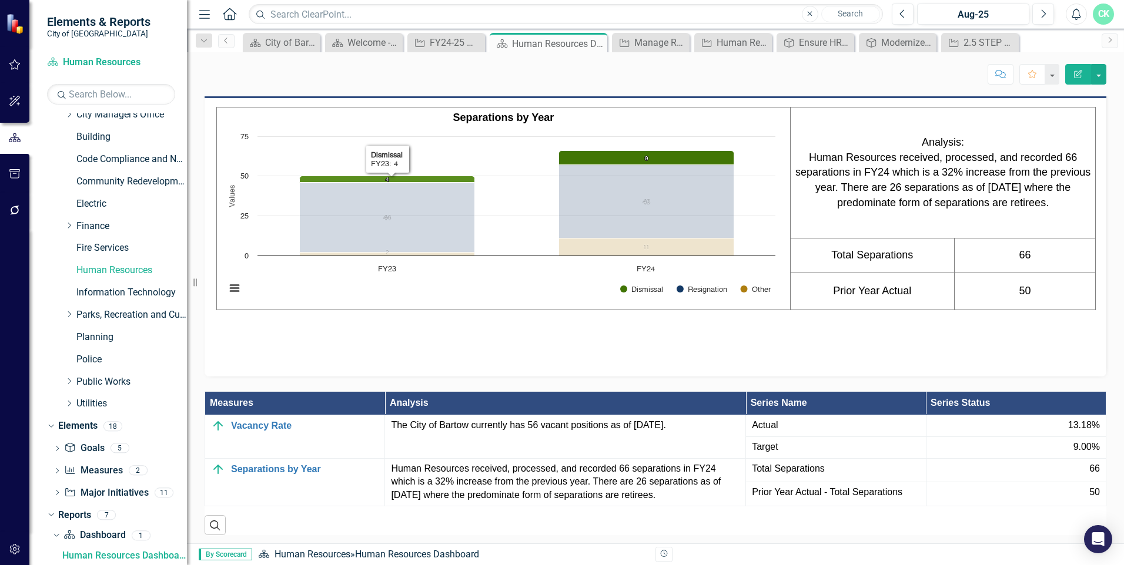
click at [394, 176] on icon "FY23, 4. Dismissal." at bounding box center [387, 179] width 175 height 6
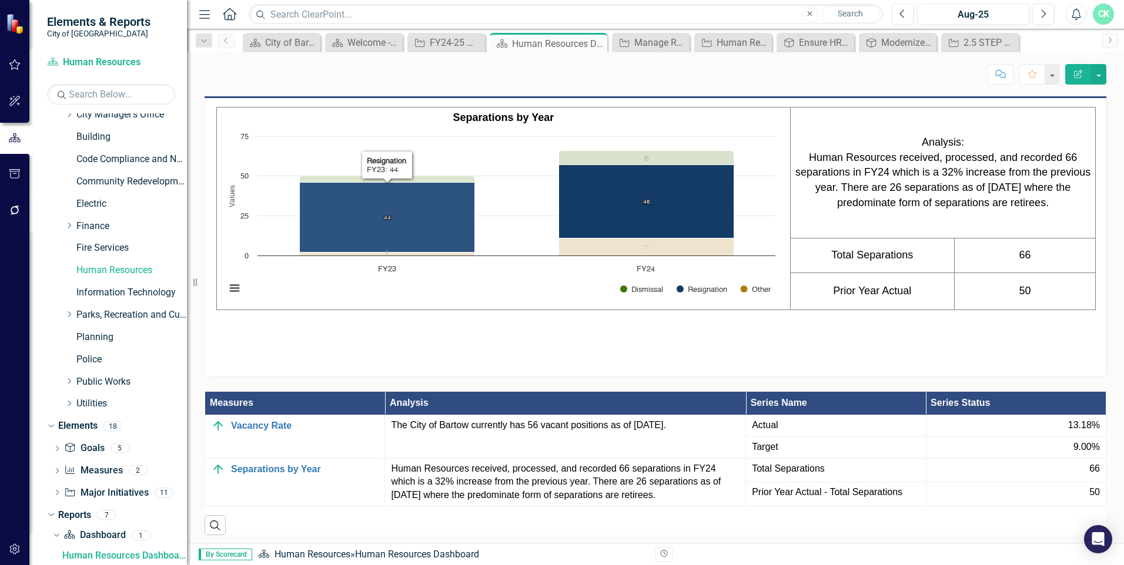
click at [394, 182] on icon "FY23, 44. Resignation." at bounding box center [387, 217] width 175 height 70
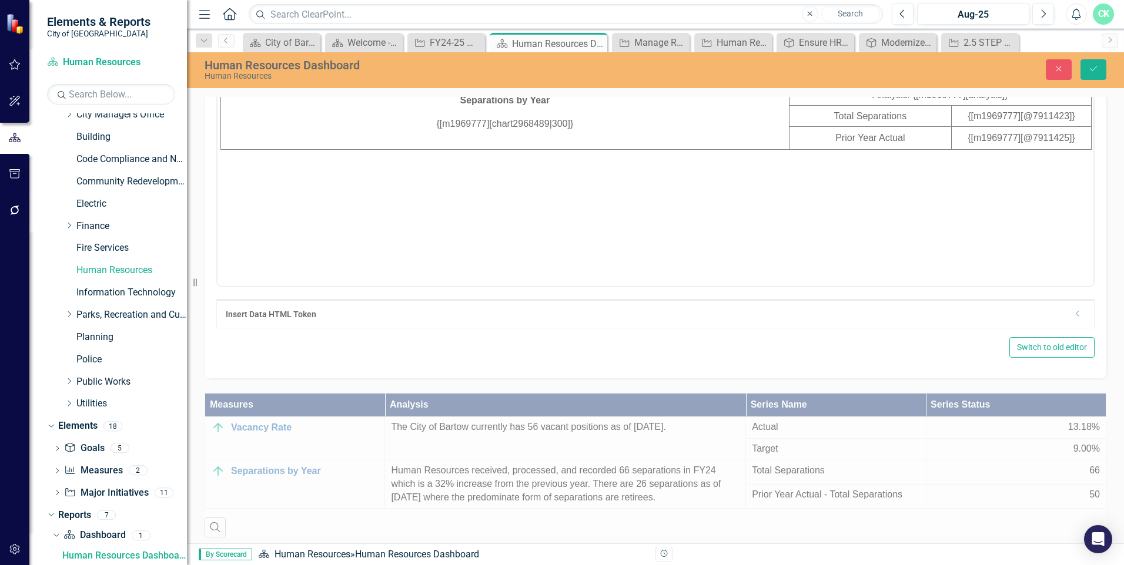
scroll to position [1651, 0]
click at [558, 65] on icon "Close" at bounding box center [1058, 69] width 11 height 8
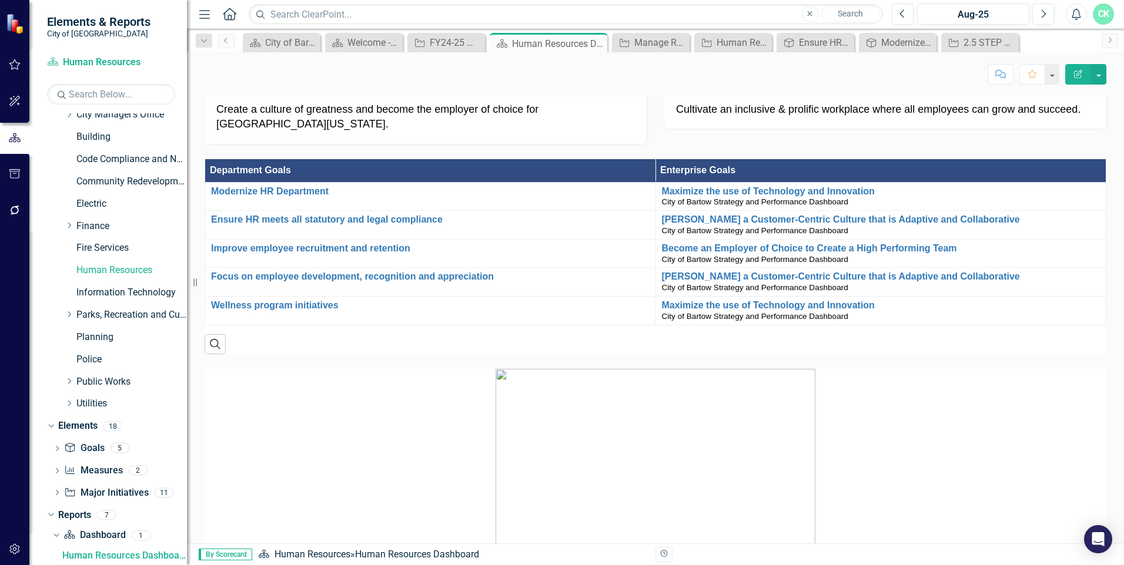
scroll to position [0, 0]
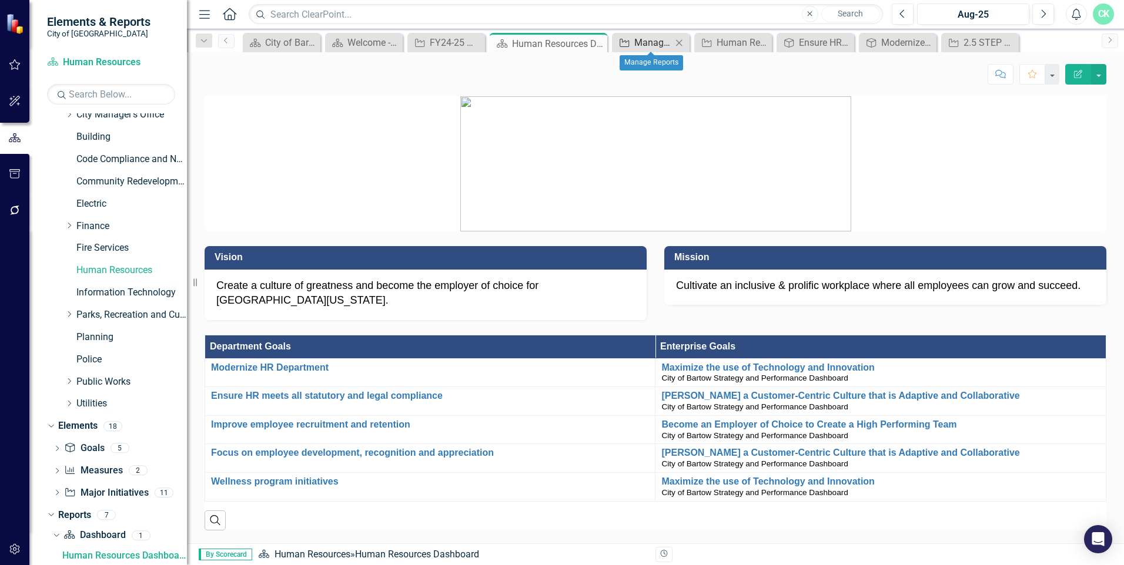
click at [558, 42] on div "Manage Reports" at bounding box center [653, 42] width 38 height 15
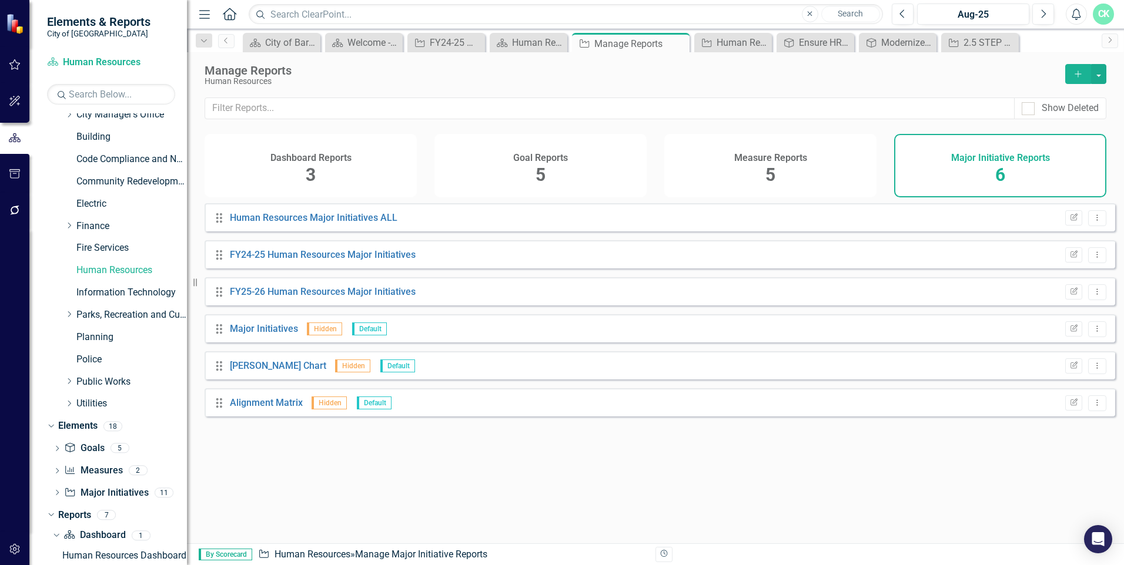
click at [217, 224] on icon "Drag" at bounding box center [219, 218] width 15 height 12
click at [220, 224] on icon "Drag" at bounding box center [219, 218] width 15 height 12
click at [217, 266] on div "Drag Human Resources Major Initiatives ALL Edit Report Dropdown Menu Drag FY24-…" at bounding box center [660, 309] width 910 height 213
click at [118, 266] on link "Human Resources" at bounding box center [131, 271] width 110 height 14
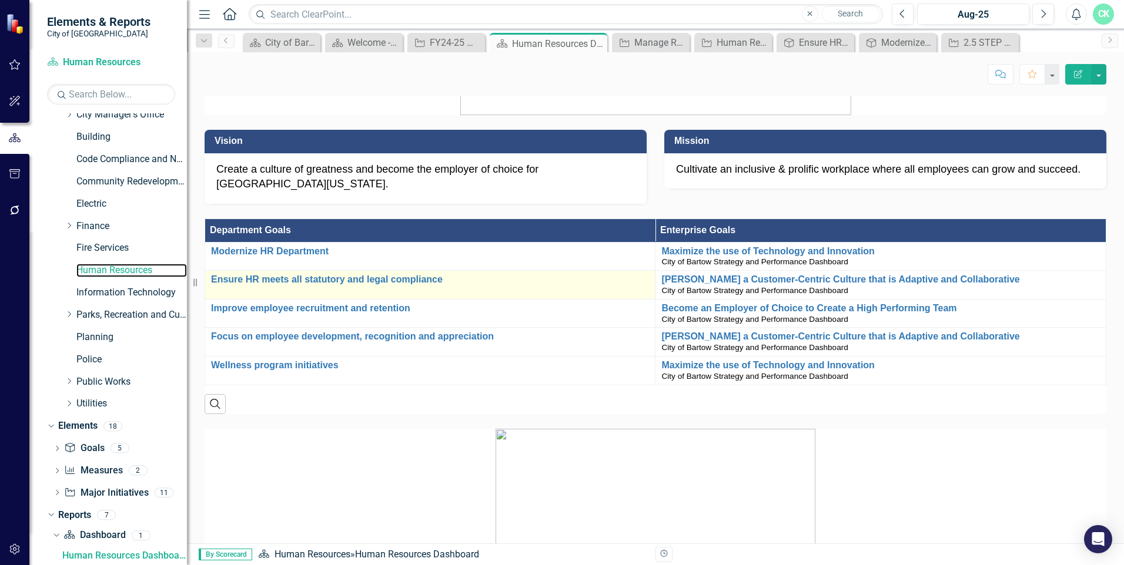
scroll to position [118, 0]
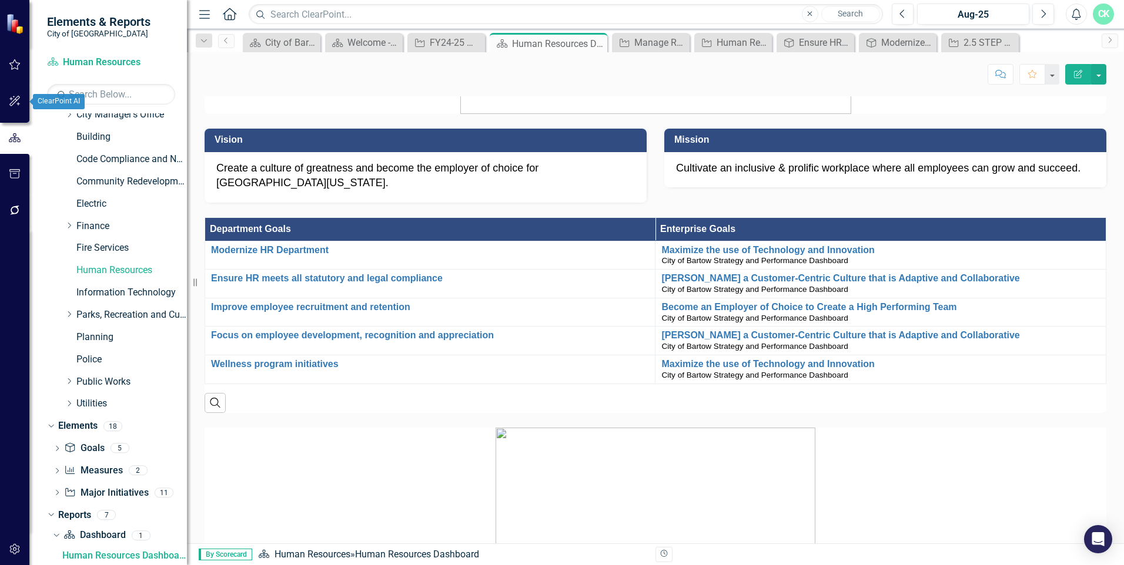
click at [10, 100] on icon "button" at bounding box center [15, 100] width 12 height 9
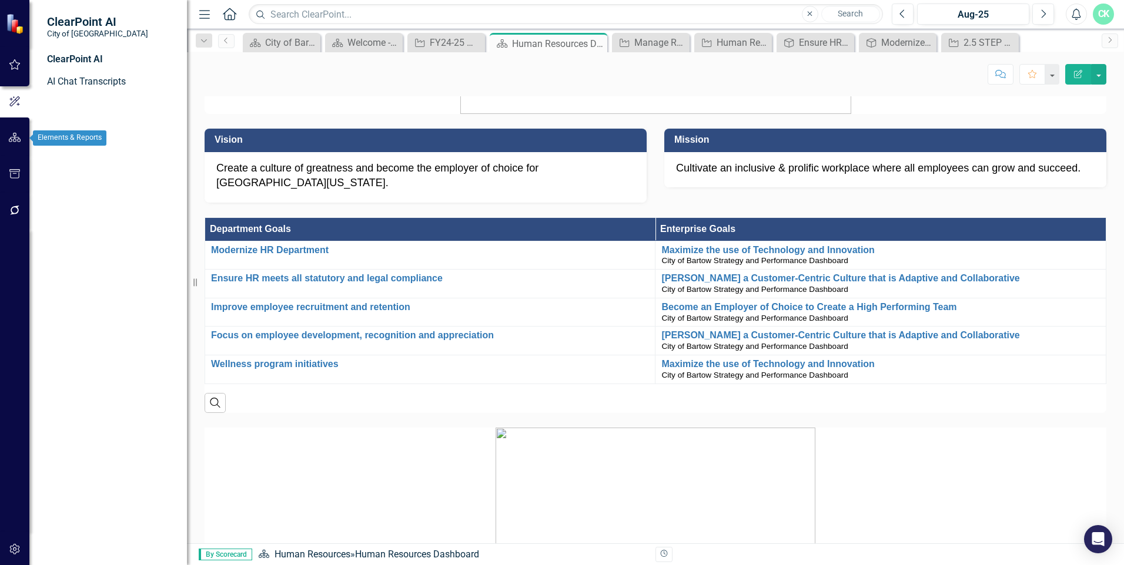
click at [15, 140] on icon "button" at bounding box center [15, 137] width 12 height 9
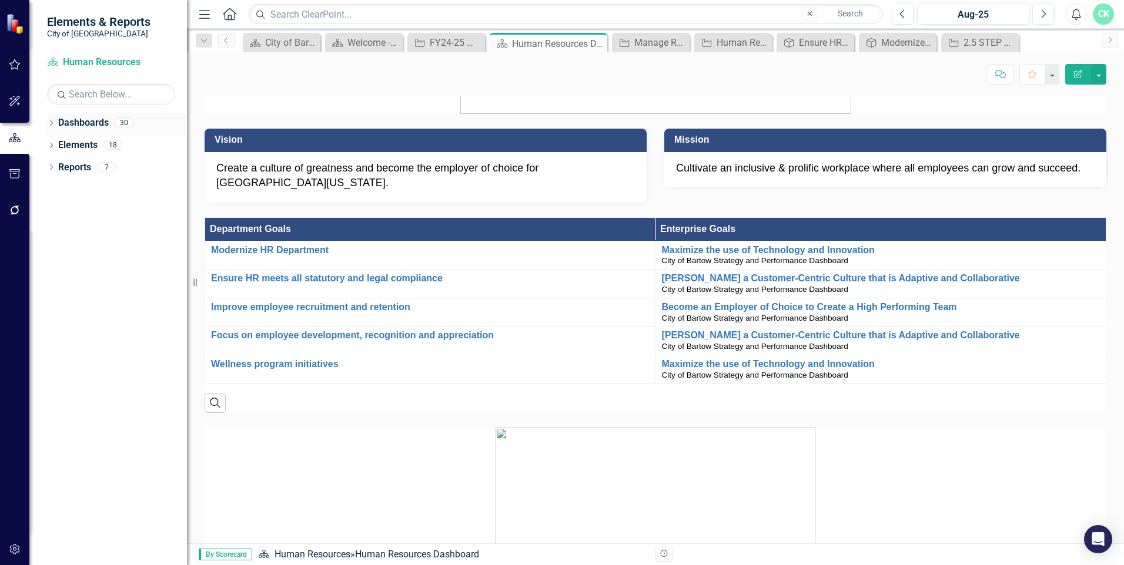
click at [98, 123] on link "Dashboards" at bounding box center [83, 123] width 51 height 14
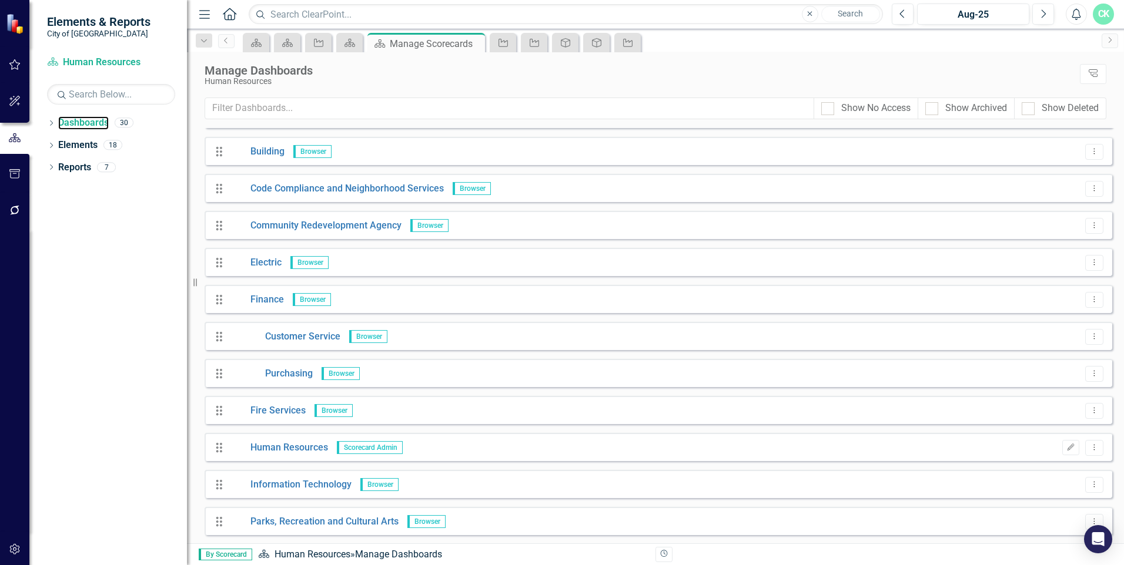
scroll to position [294, 0]
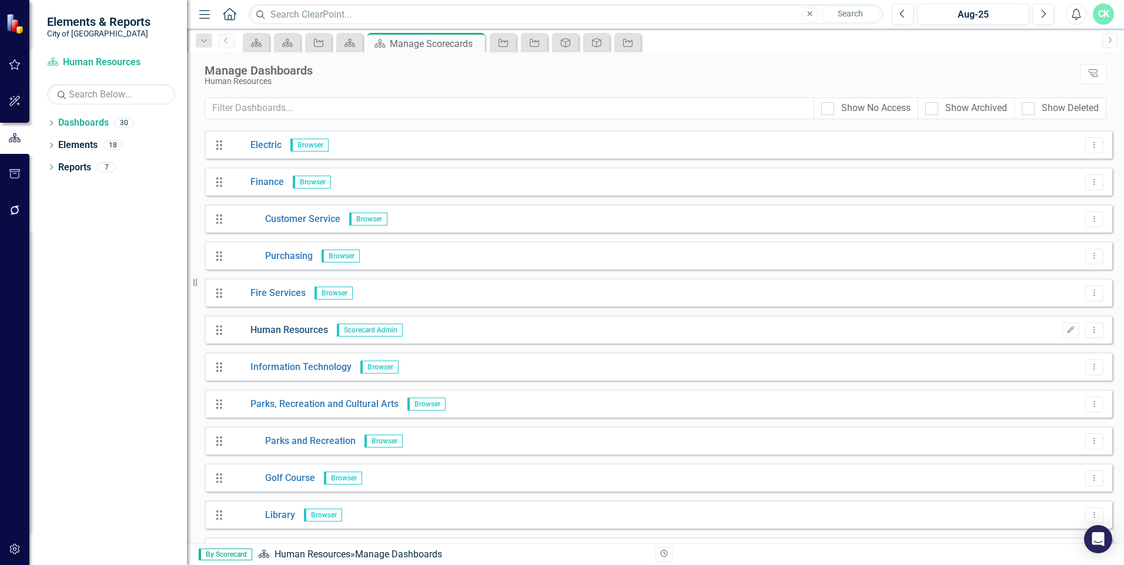
click at [307, 329] on link "Human Resources" at bounding box center [279, 331] width 98 height 14
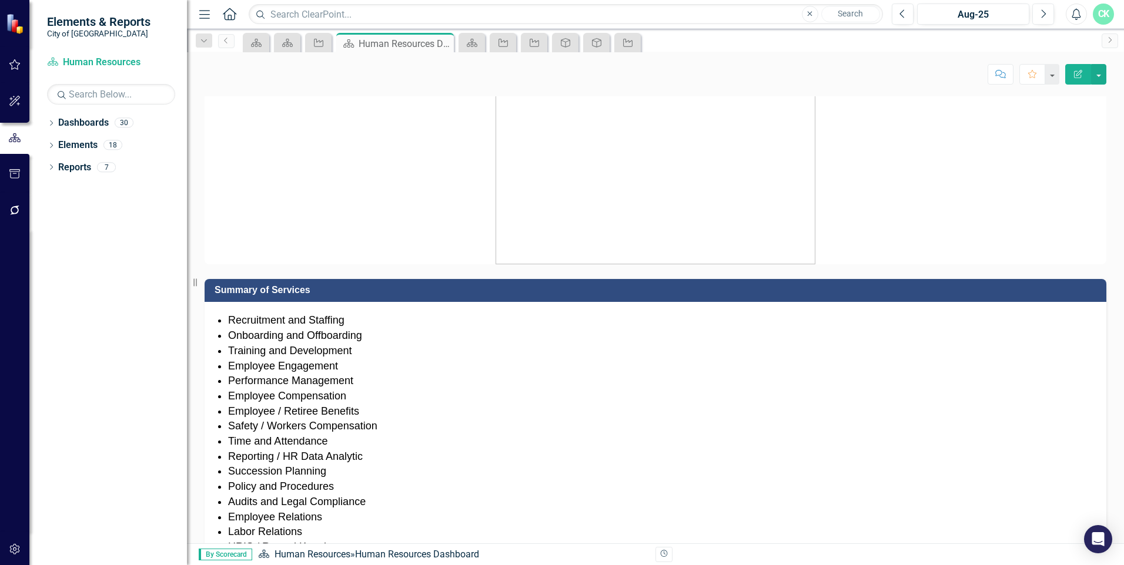
scroll to position [470, 0]
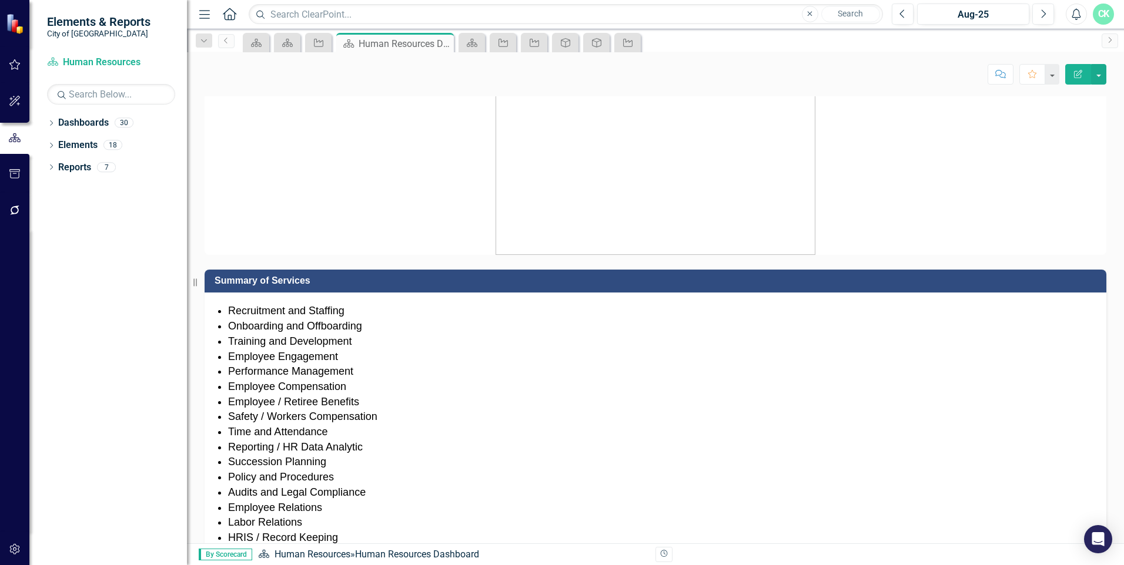
click at [320, 304] on li "Recruitment and Staffing" at bounding box center [661, 311] width 866 height 15
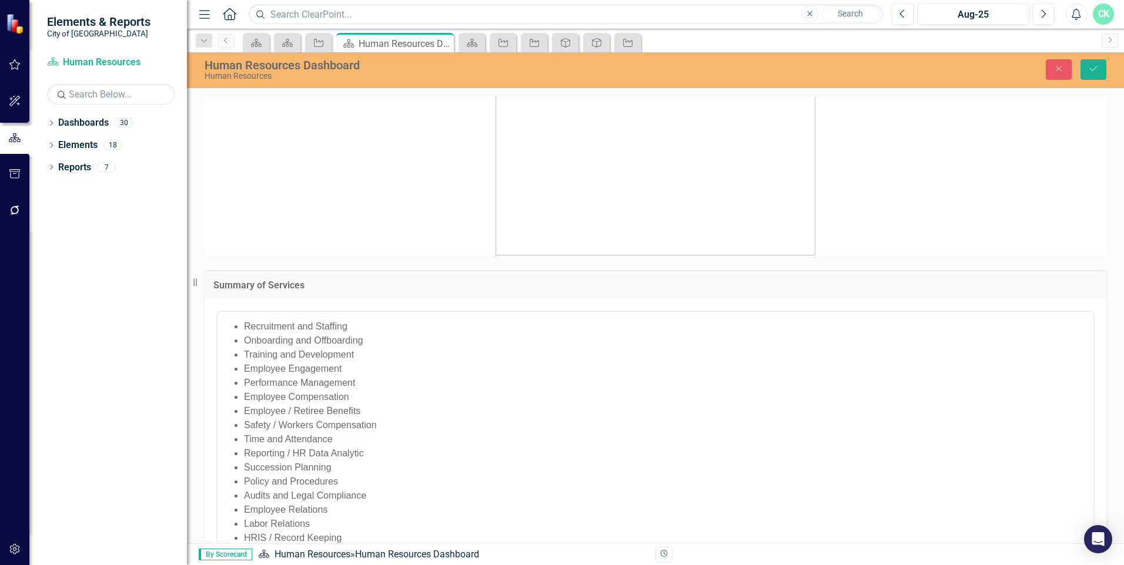
scroll to position [0, 0]
click at [320, 311] on div at bounding box center [655, 428] width 878 height 235
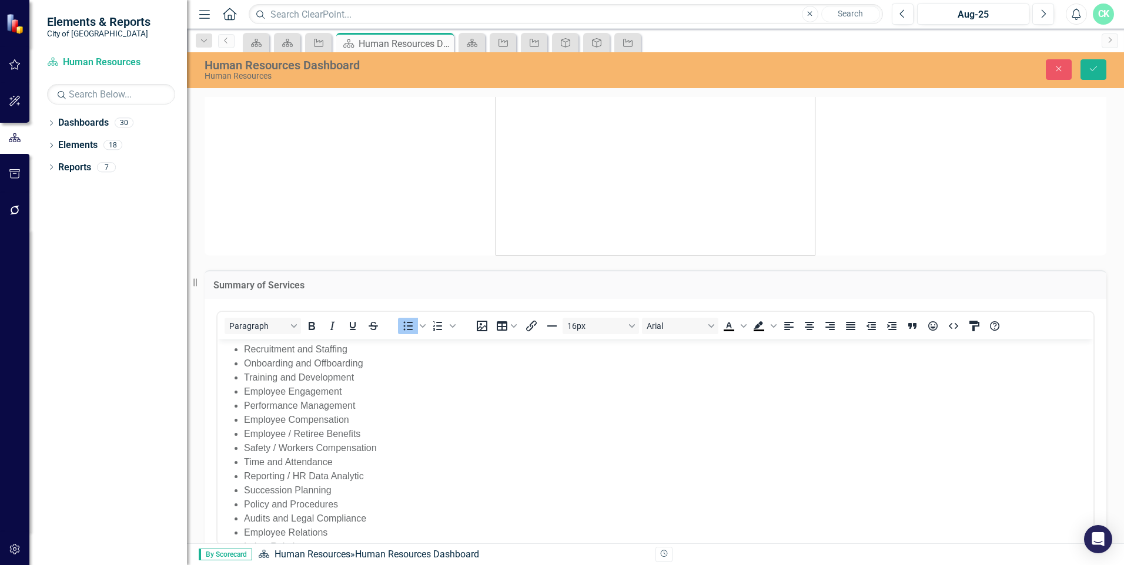
click at [376, 368] on li "Onboarding and Offboarding" at bounding box center [667, 363] width 846 height 14
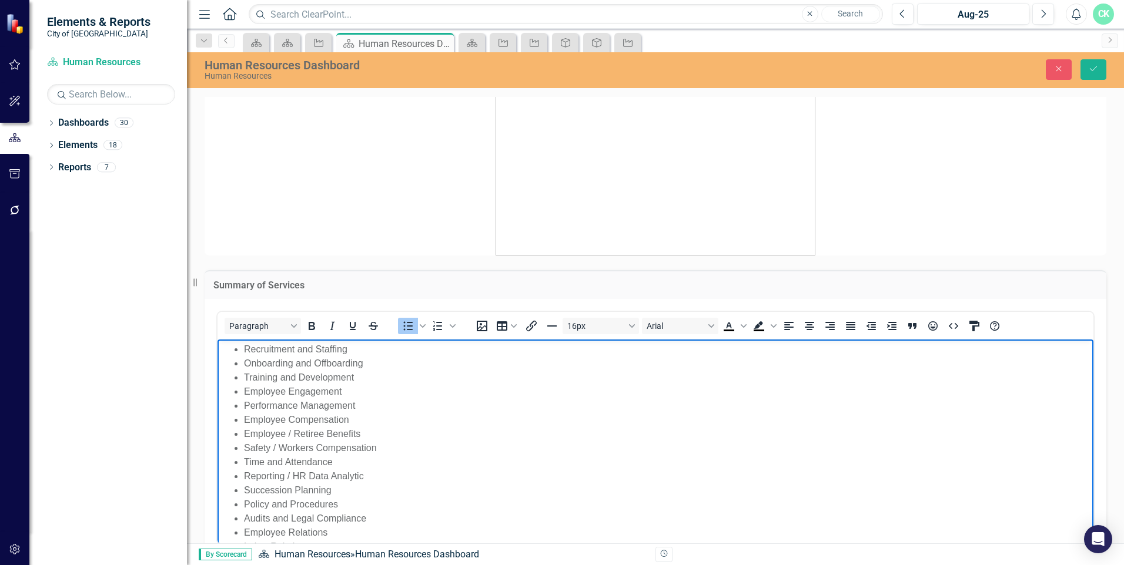
click at [558, 256] on div "Summary of Services <ul> <li>Recruitment and Staffing</li> <li>Onboarding and O…" at bounding box center [655, 423] width 919 height 334
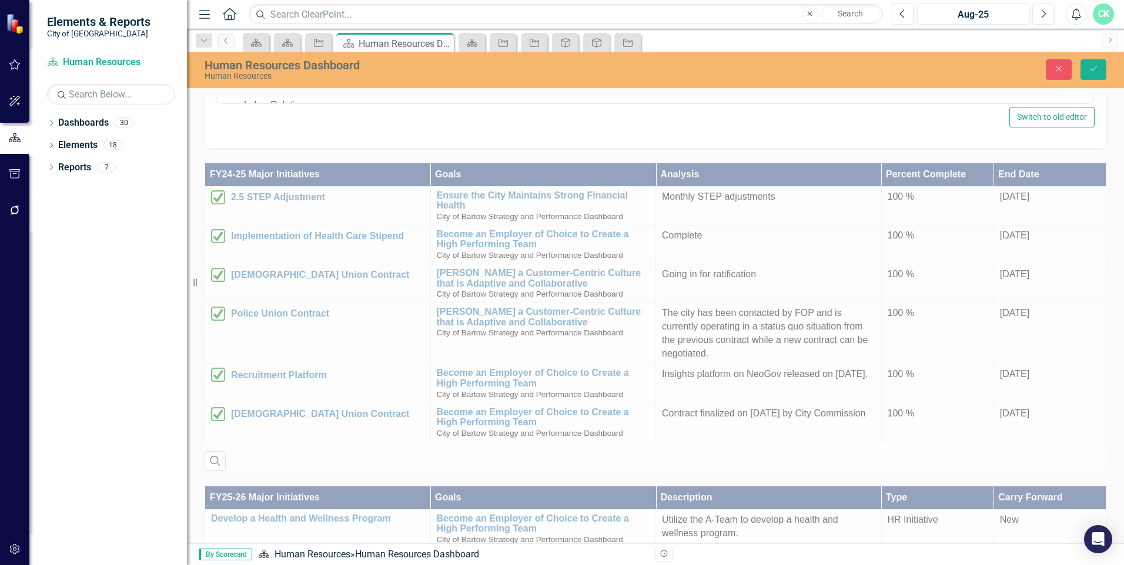
scroll to position [940, 0]
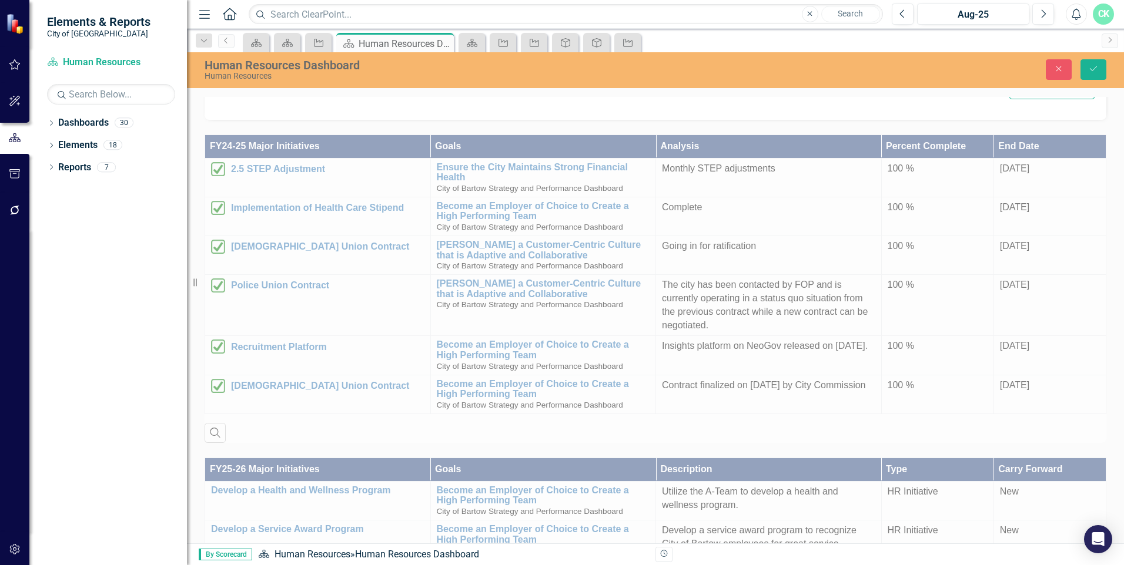
click at [237, 155] on div "FY24-25 Major Initiatives Goals Analysis Percent Complete End Date 2.5 STEP Adj…" at bounding box center [655, 281] width 919 height 323
click at [243, 153] on div "FY24-25 Major Initiatives Goals Analysis Percent Complete End Date 2.5 STEP Adj…" at bounding box center [655, 281] width 919 height 323
click at [558, 65] on icon "Close" at bounding box center [1058, 69] width 11 height 8
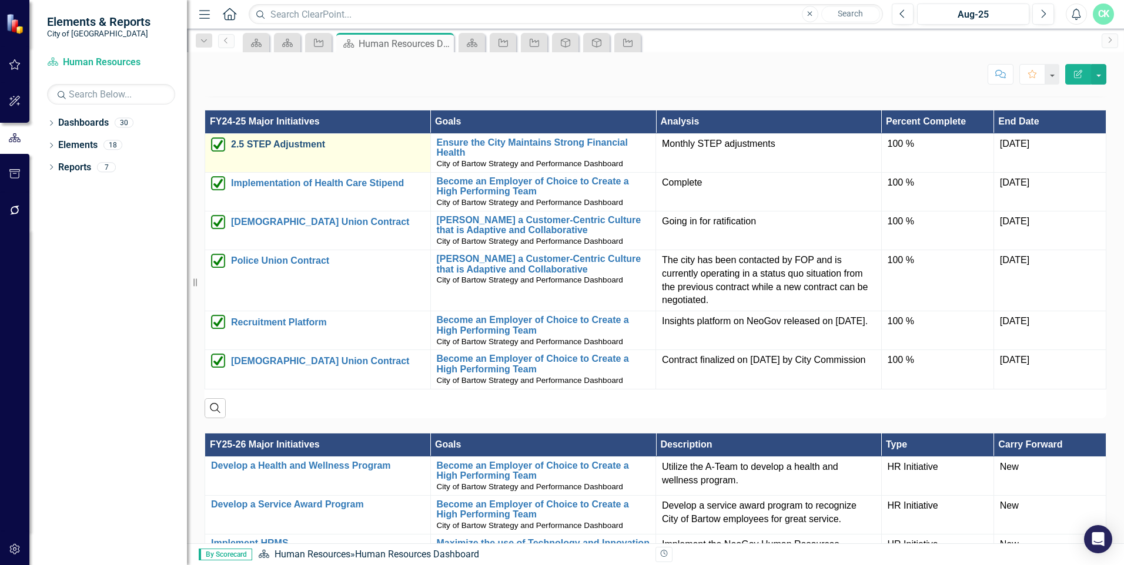
click at [309, 139] on link "2.5 STEP Adjustment" at bounding box center [327, 144] width 193 height 11
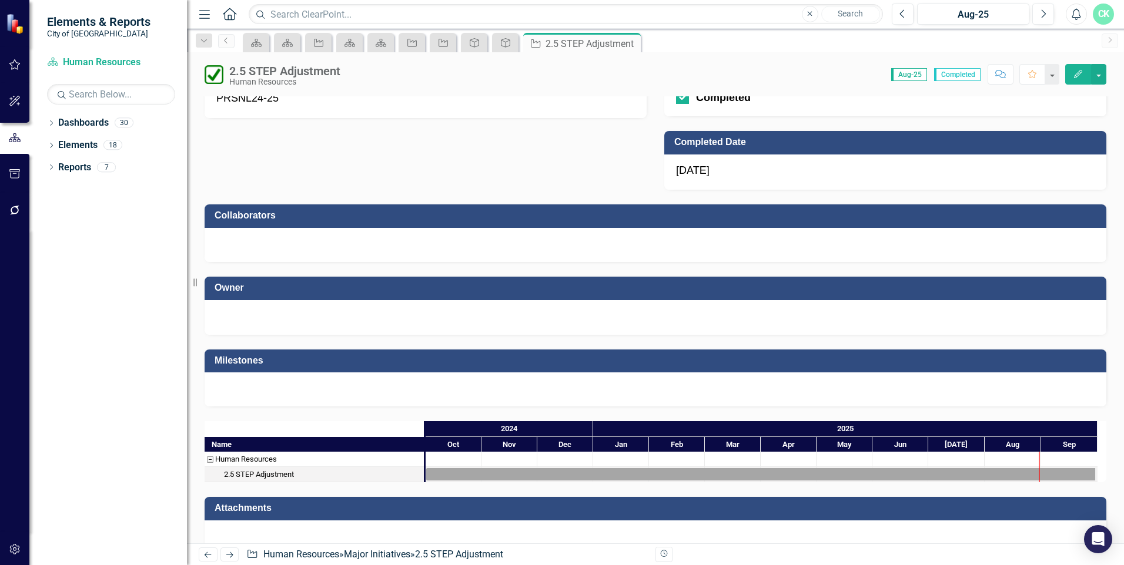
scroll to position [812, 0]
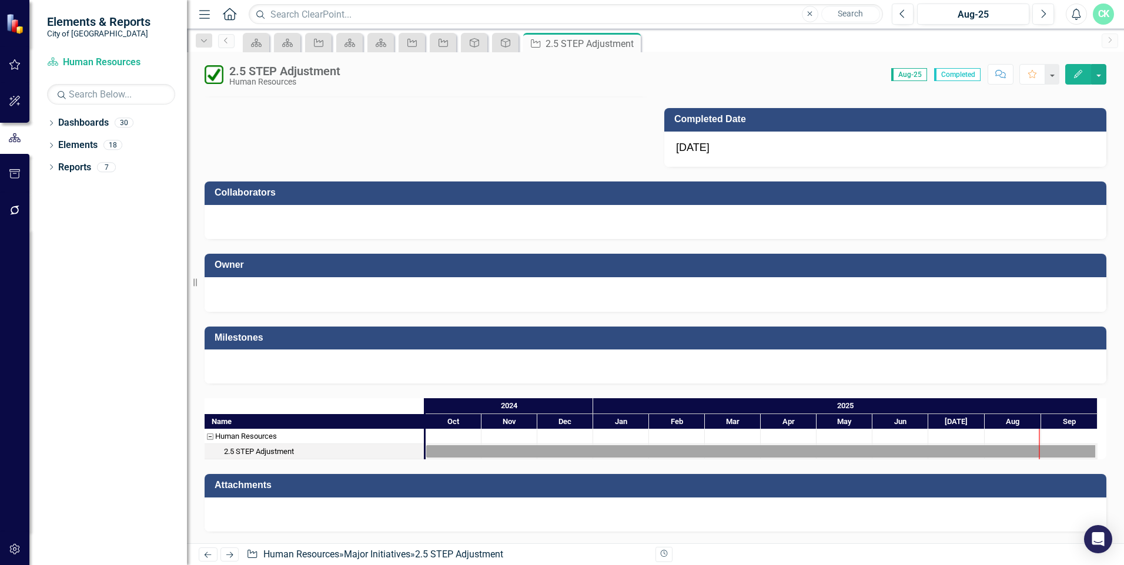
click at [463, 434] on div at bounding box center [453, 436] width 56 height 15
click at [291, 450] on div "2.5 STEP Adjustment" at bounding box center [259, 451] width 70 height 15
click at [456, 453] on div "Task: Start date: 2024-10-01 End date: 2025-09-30" at bounding box center [761, 451] width 670 height 12
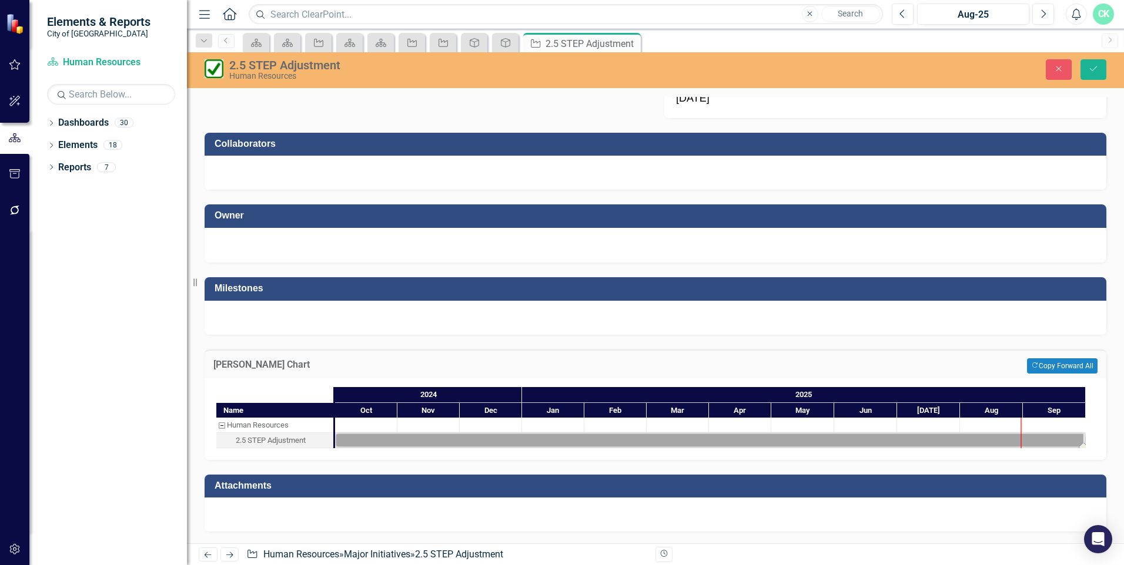
scroll to position [803, 0]
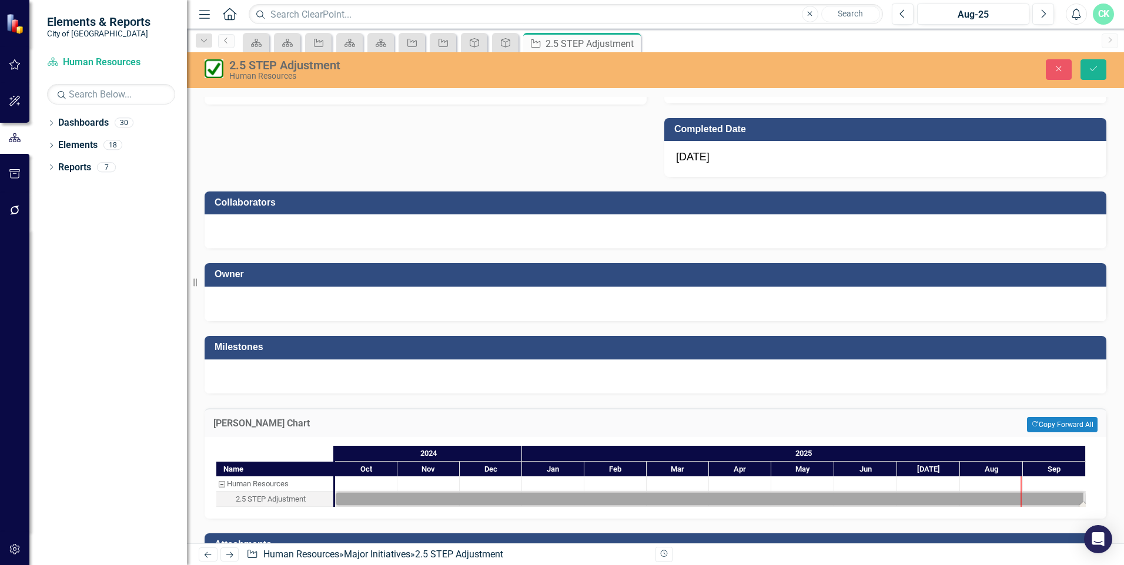
click at [253, 500] on div "2.5 STEP Adjustment" at bounding box center [271, 499] width 70 height 15
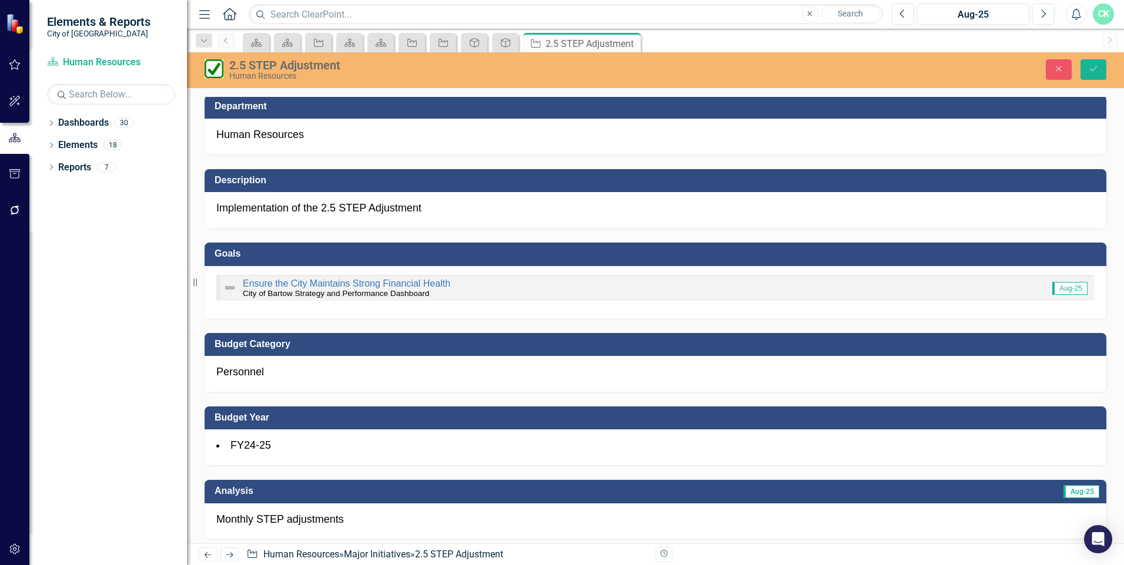
scroll to position [0, 0]
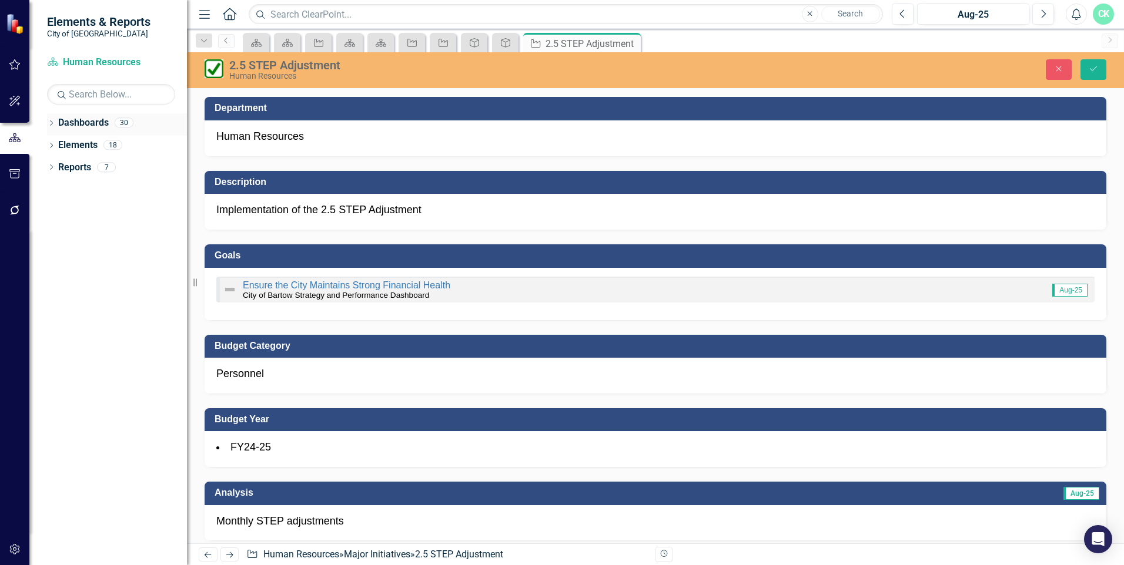
click at [92, 122] on link "Dashboards" at bounding box center [83, 123] width 51 height 14
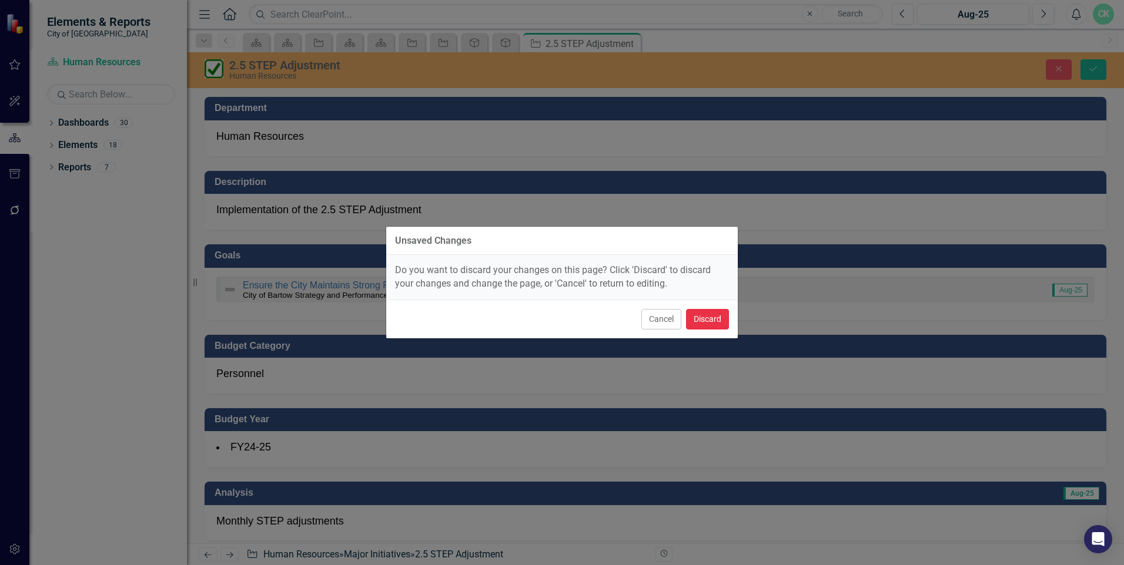
click at [558, 317] on button "Discard" at bounding box center [707, 319] width 43 height 21
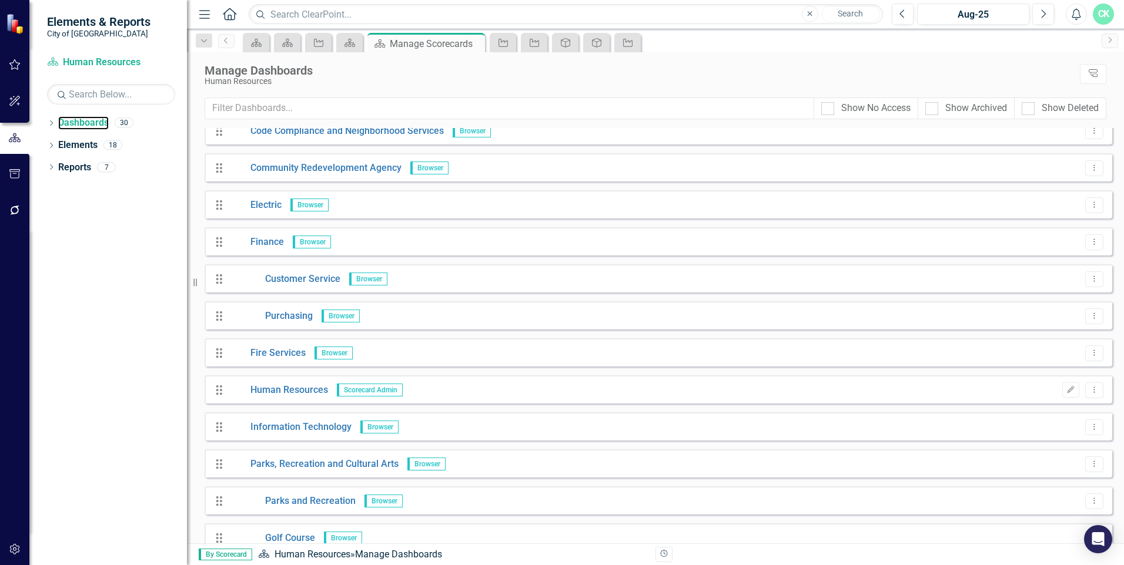
scroll to position [235, 0]
click at [317, 387] on link "Human Resources" at bounding box center [279, 390] width 98 height 14
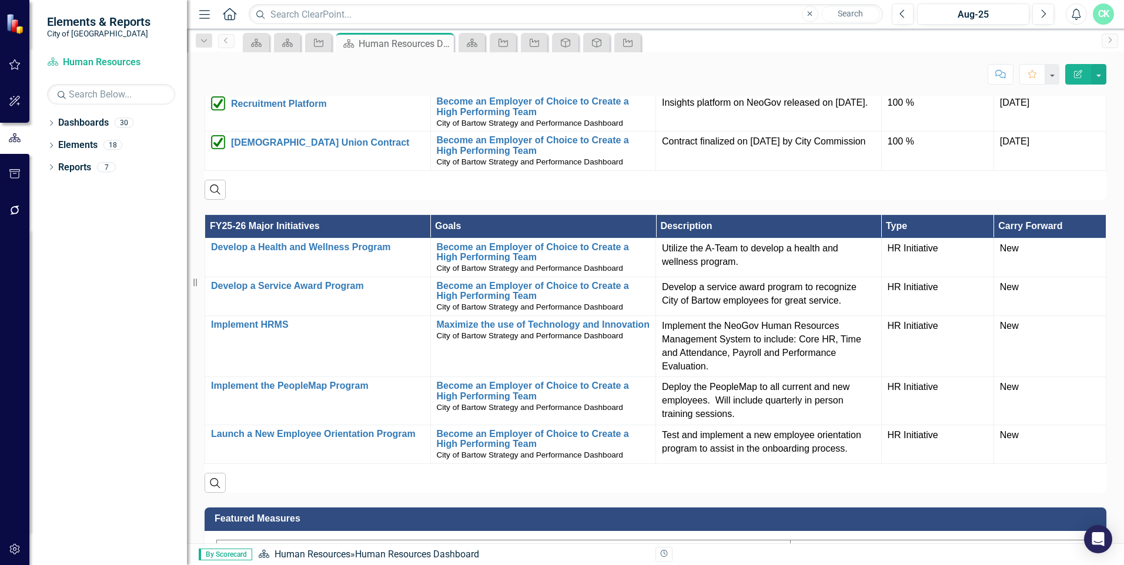
scroll to position [1175, 0]
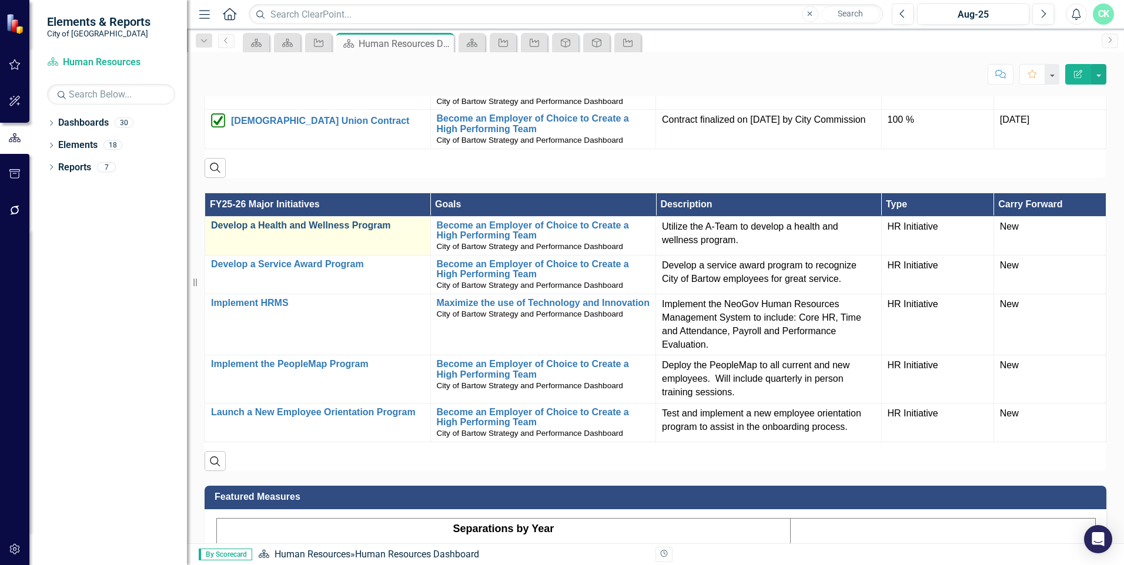
click at [347, 220] on link "Develop a Health and Wellness Program" at bounding box center [317, 225] width 213 height 11
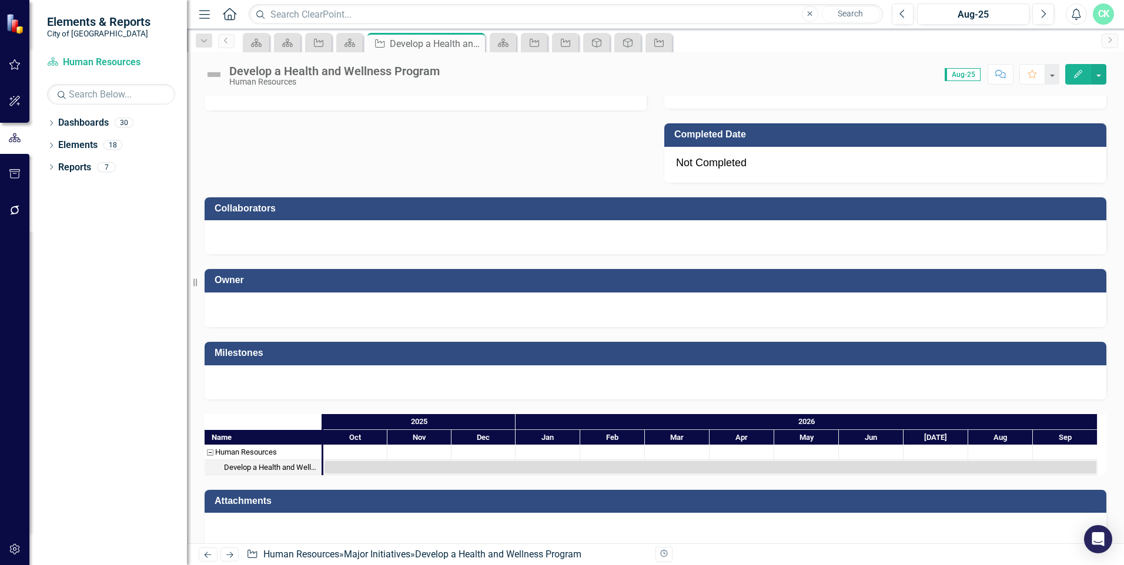
scroll to position [810, 0]
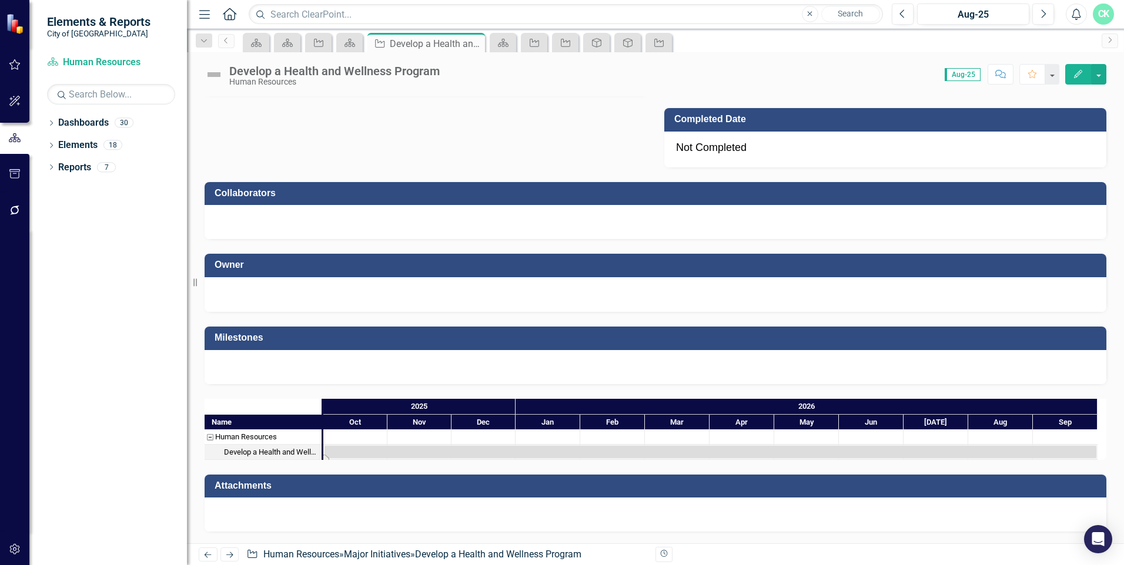
click at [350, 450] on div "Task: Start date: 2025-10-01 End date: 2026-09-30" at bounding box center [710, 452] width 772 height 12
click at [351, 450] on div "Task: Start date: 2025-10-01 End date: 2026-09-30" at bounding box center [710, 452] width 772 height 12
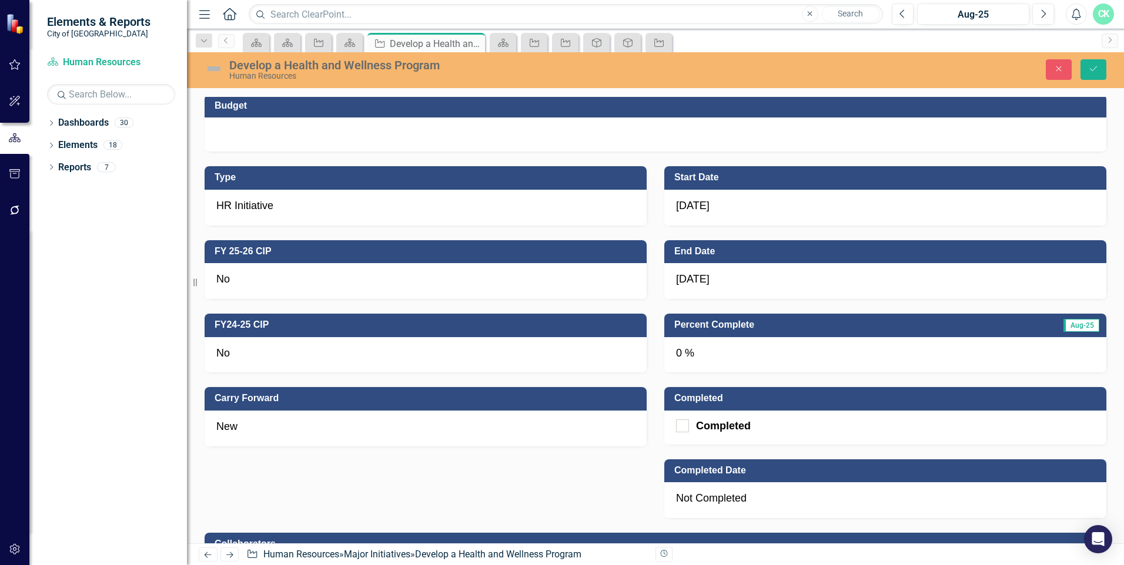
scroll to position [457, 0]
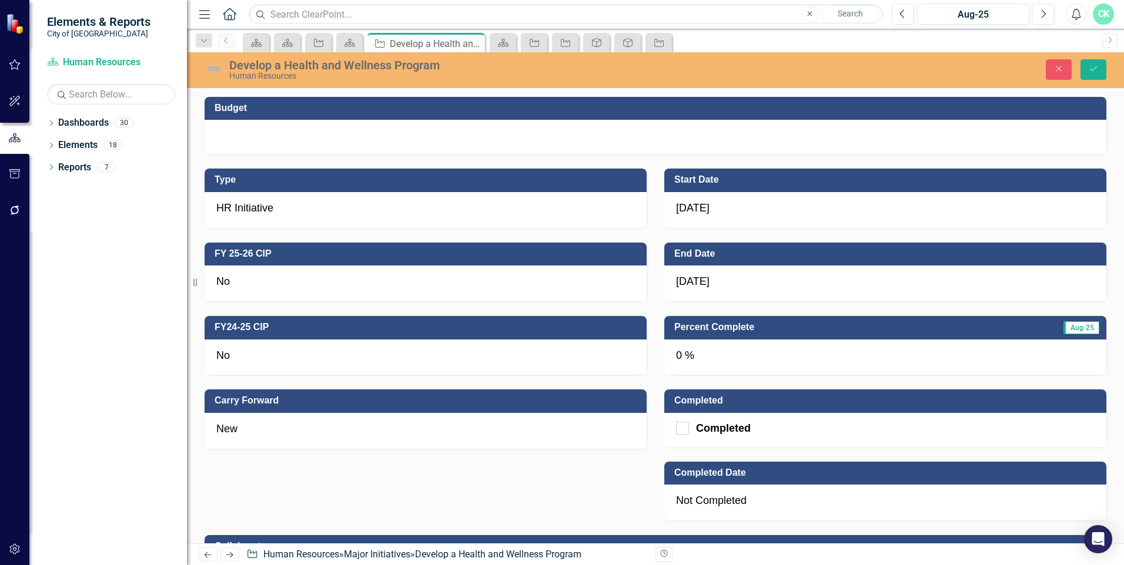
click at [558, 360] on div "0 %" at bounding box center [885, 358] width 442 height 36
click at [558, 353] on div "0 %" at bounding box center [885, 358] width 442 height 36
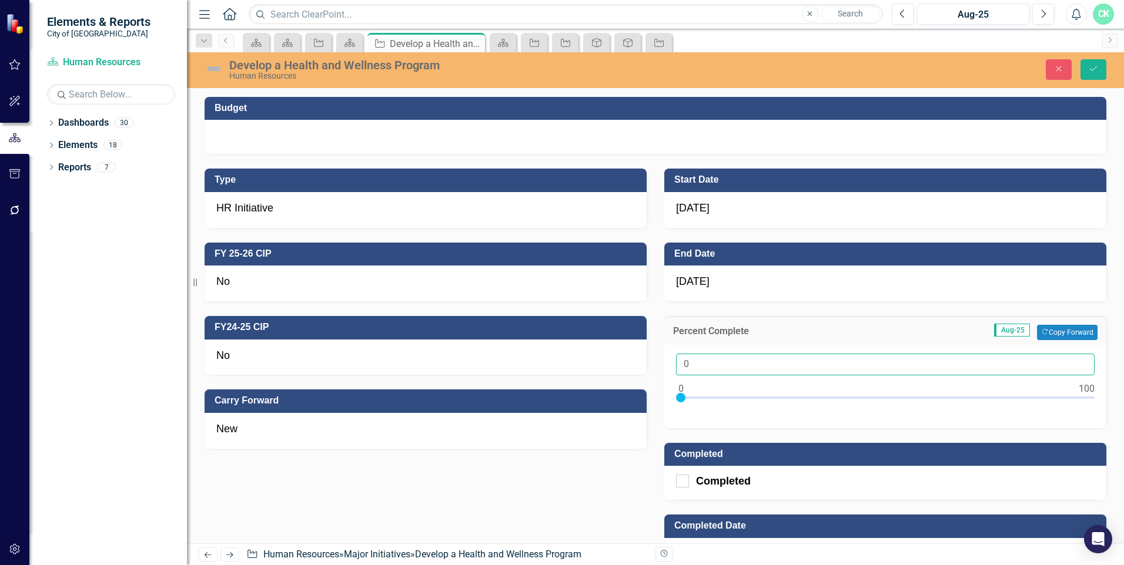
click at [558, 367] on input "0" at bounding box center [885, 365] width 418 height 22
click at [558, 430] on div "New" at bounding box center [426, 431] width 442 height 36
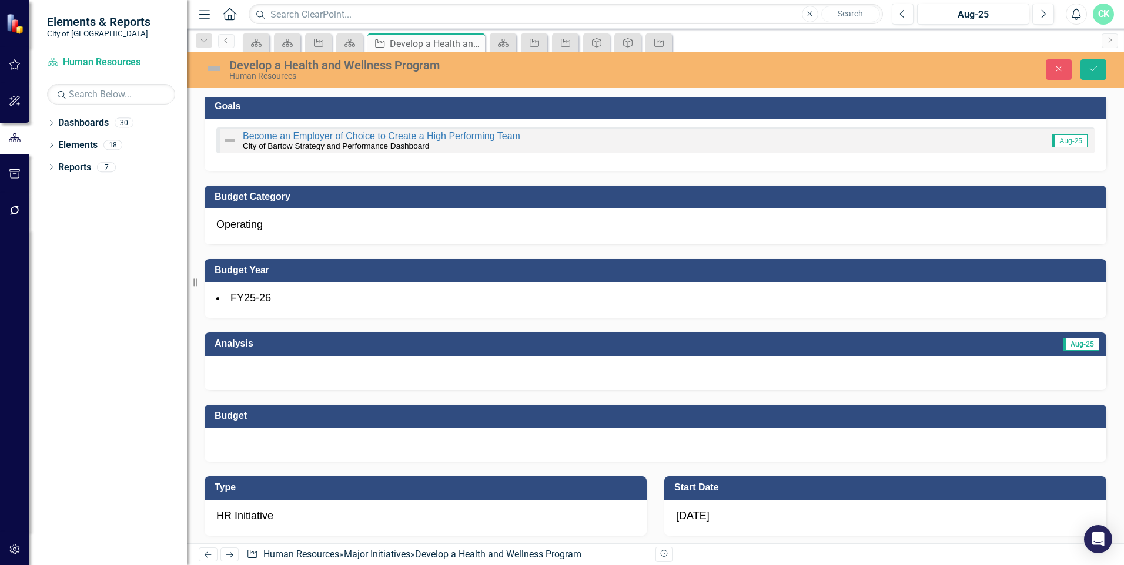
scroll to position [0, 0]
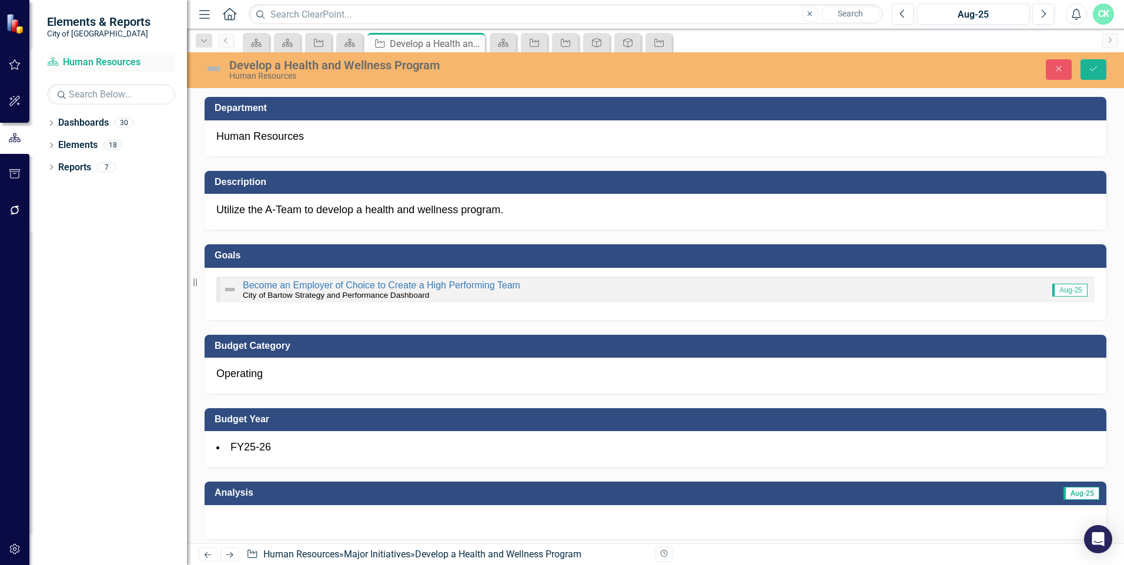
click at [91, 63] on link "Dashboard Human Resources" at bounding box center [111, 63] width 128 height 14
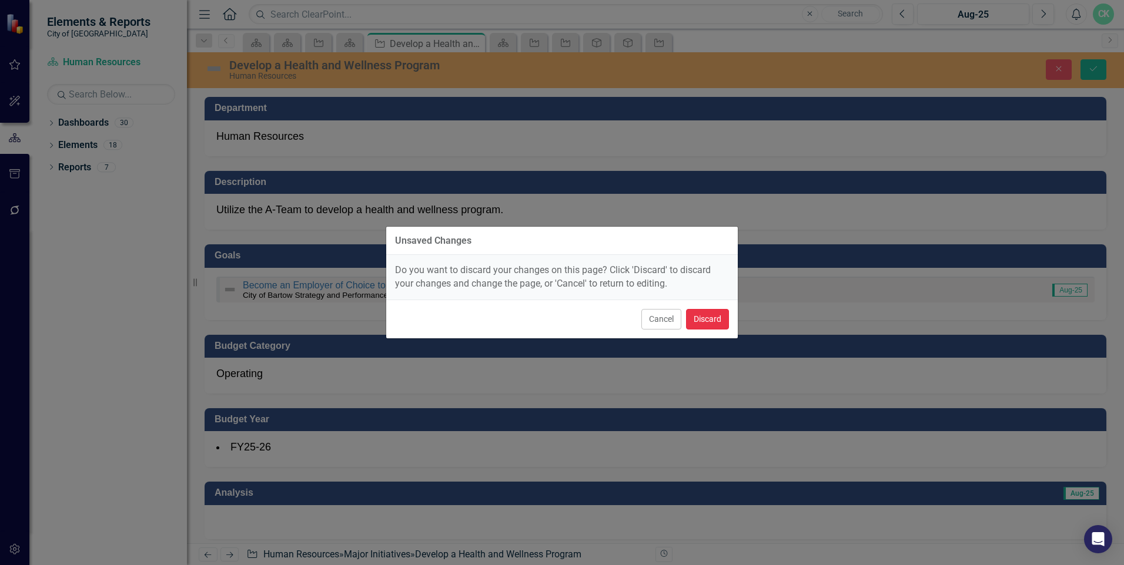
click at [558, 318] on button "Discard" at bounding box center [707, 319] width 43 height 21
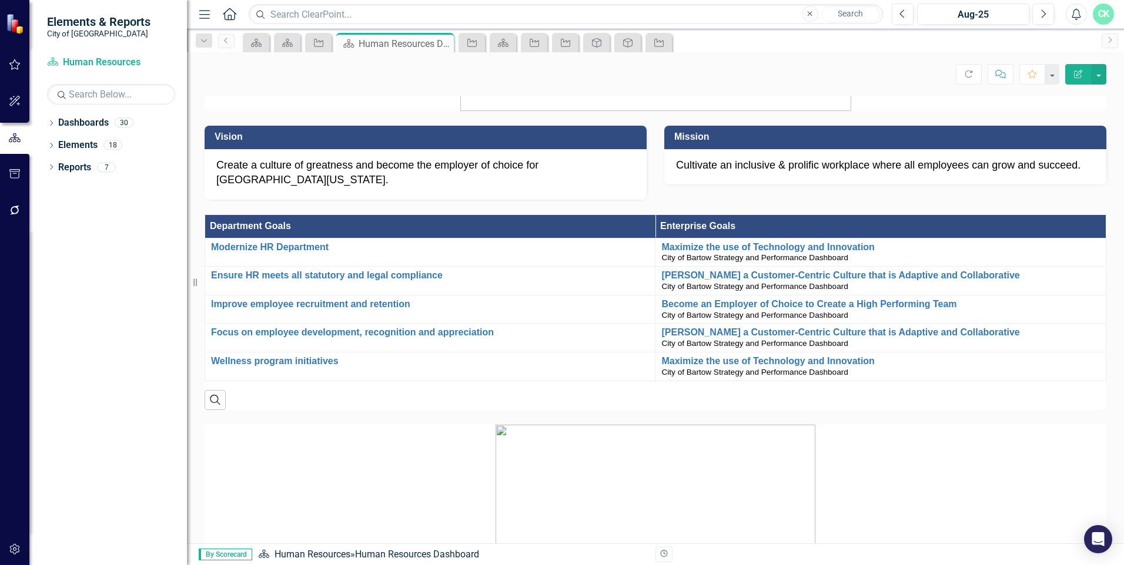
scroll to position [118, 0]
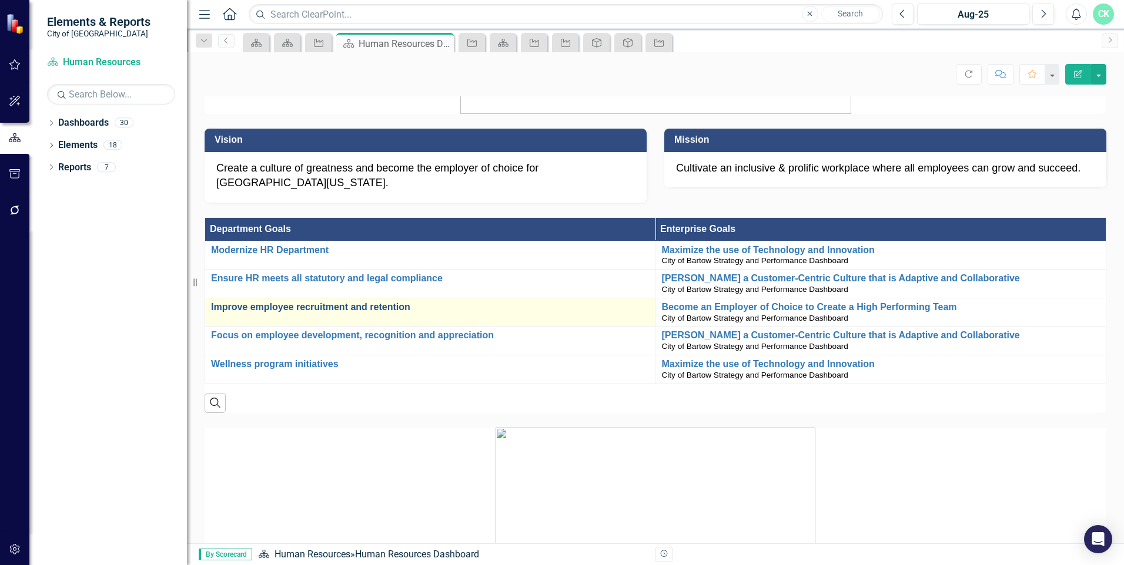
click at [352, 302] on link "Improve employee recruitment and retention" at bounding box center [430, 307] width 438 height 11
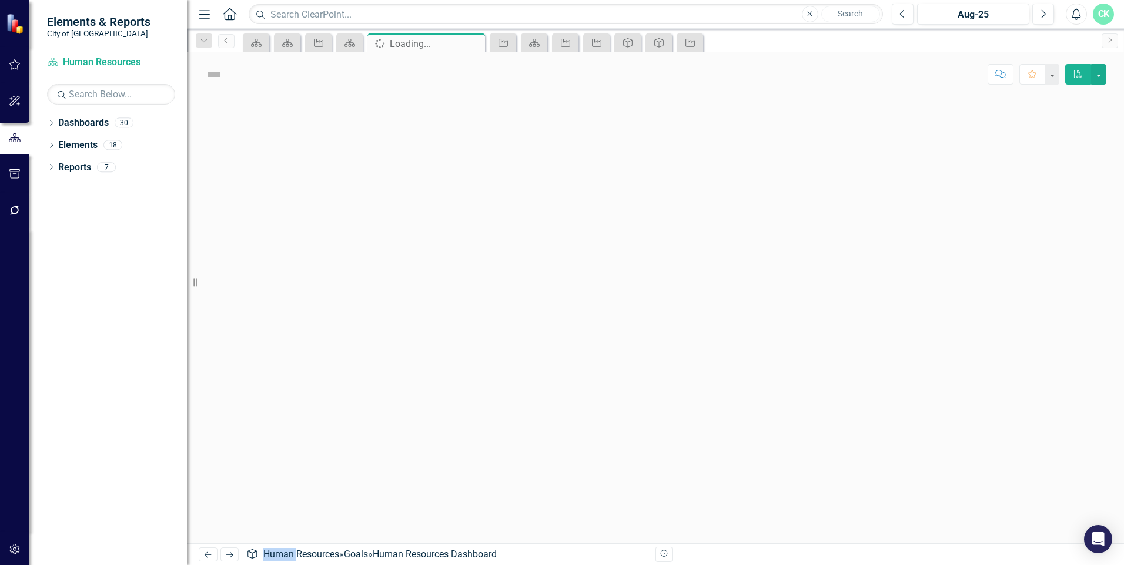
click at [351, 296] on div at bounding box center [655, 319] width 937 height 447
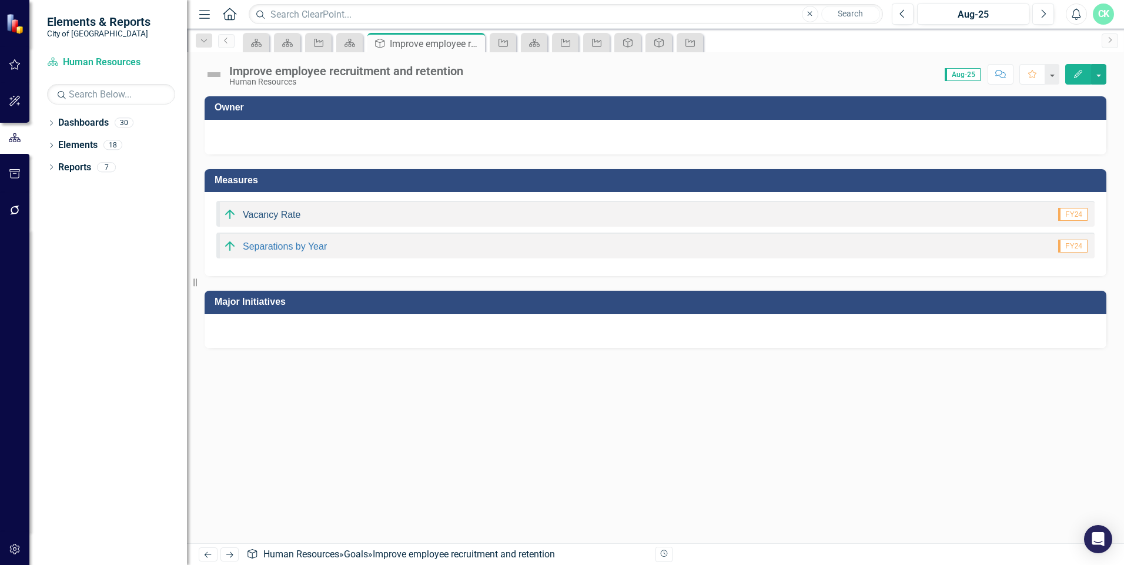
click at [257, 216] on link "Vacancy Rate" at bounding box center [272, 215] width 58 height 10
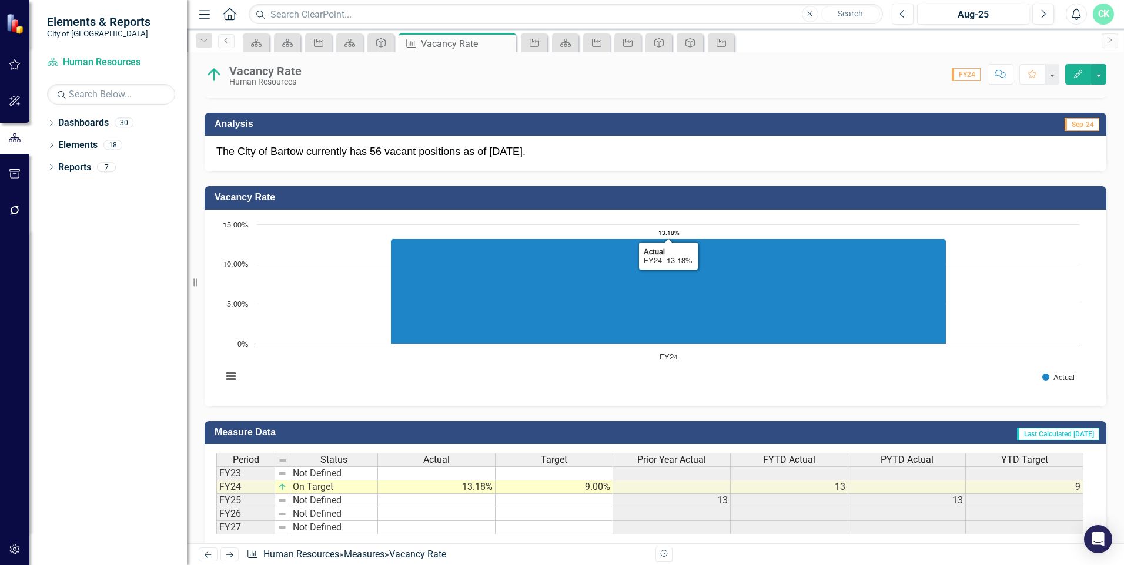
scroll to position [235, 0]
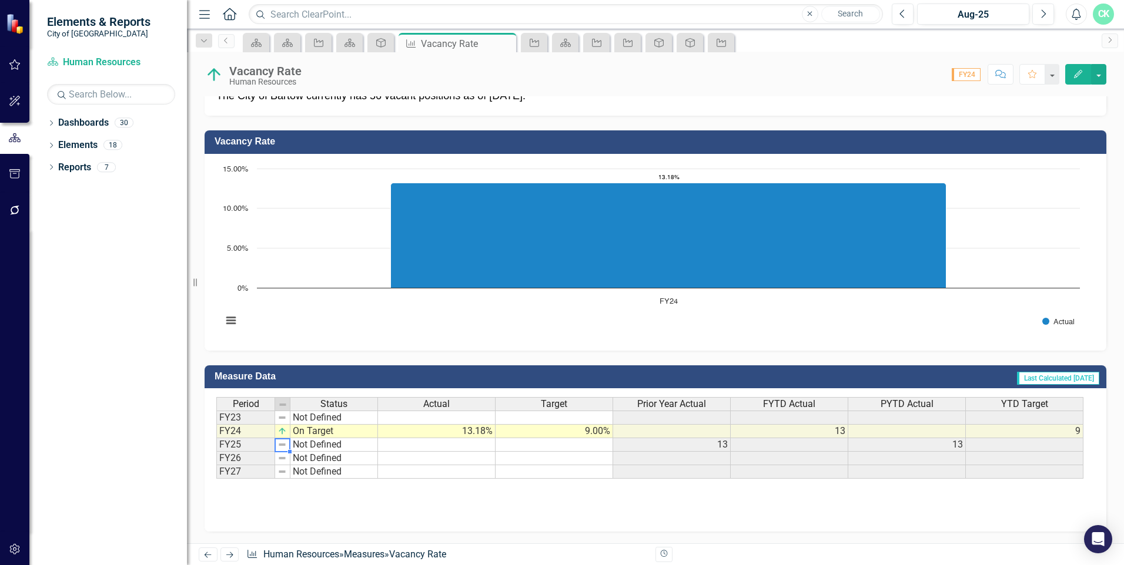
click at [237, 444] on td "FY25" at bounding box center [245, 445] width 59 height 14
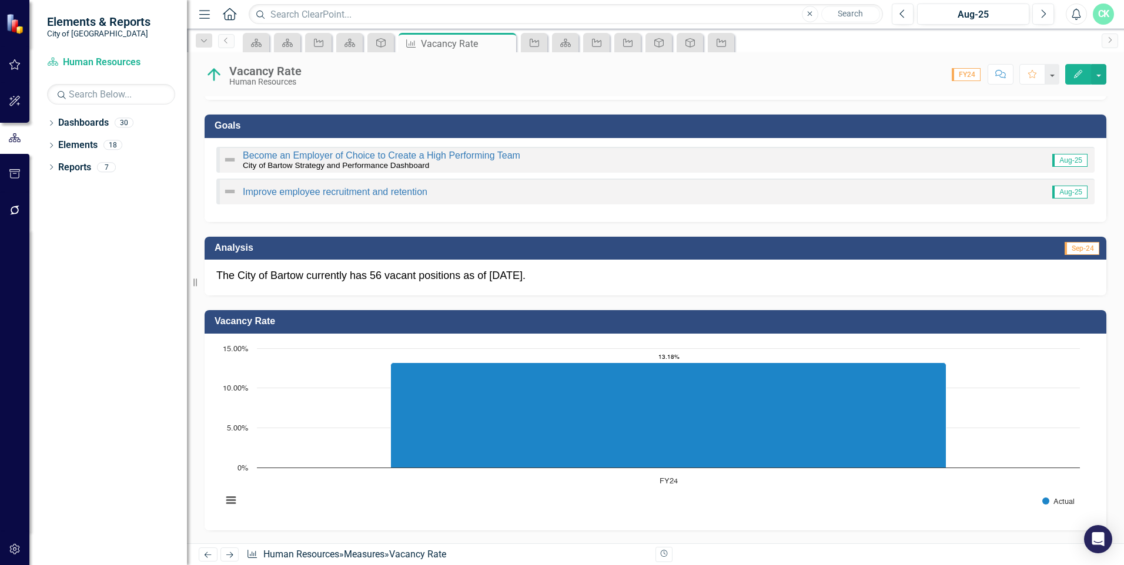
scroll to position [0, 0]
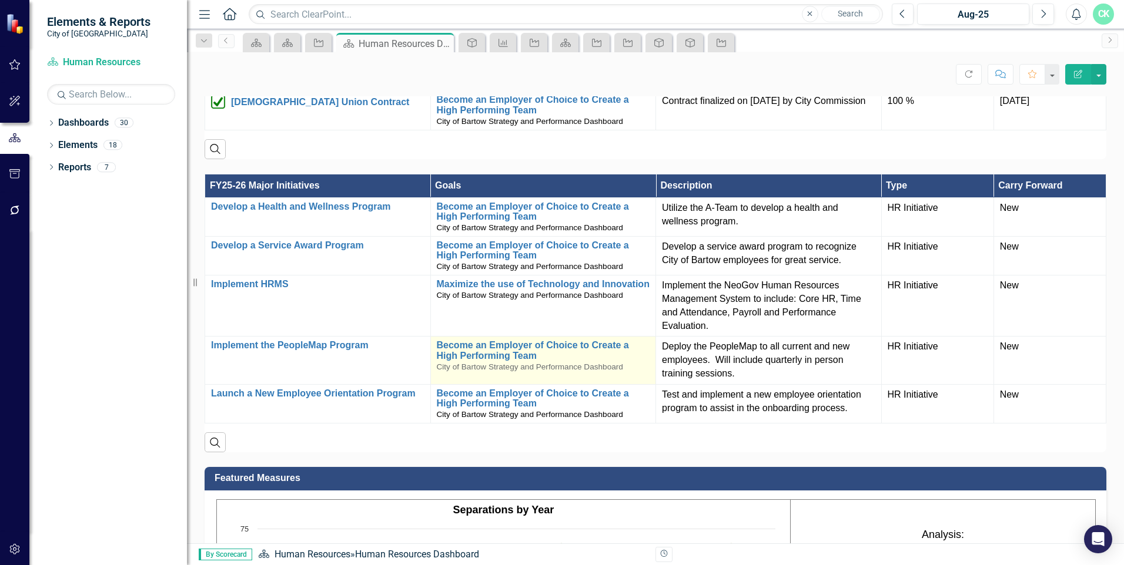
scroll to position [1237, 0]
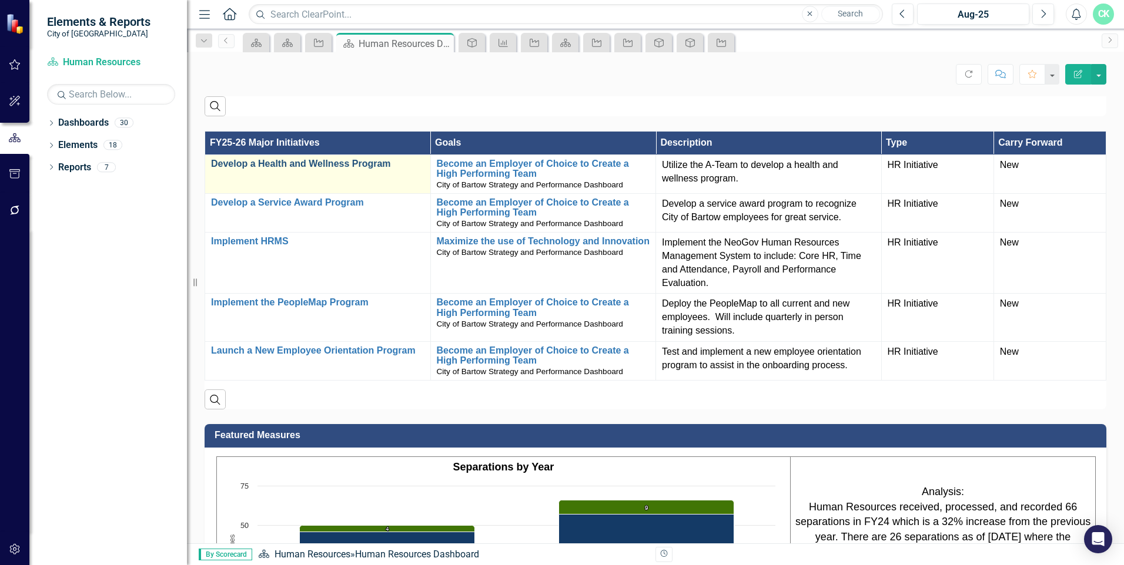
click at [331, 159] on link "Develop a Health and Wellness Program" at bounding box center [317, 164] width 213 height 11
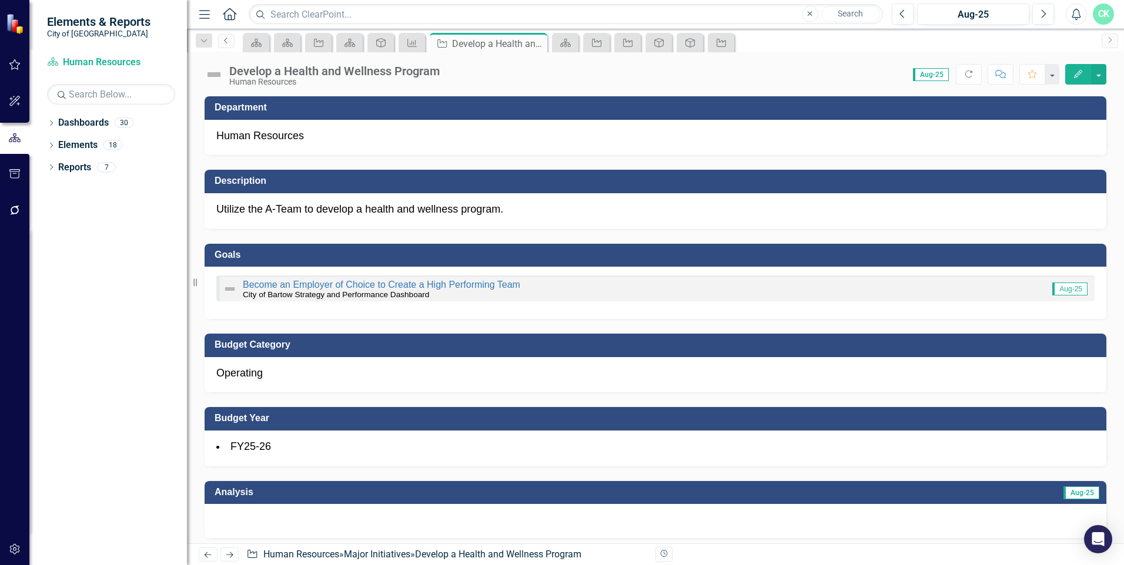
click at [222, 43] on icon "Previous" at bounding box center [226, 40] width 9 height 7
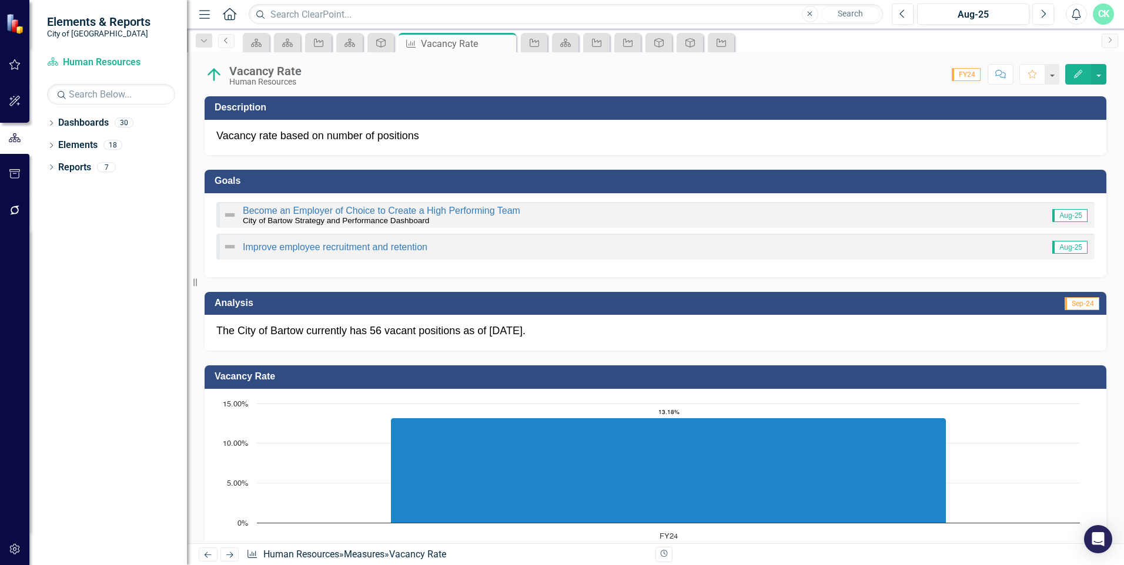
click at [223, 42] on icon "Previous" at bounding box center [226, 40] width 9 height 7
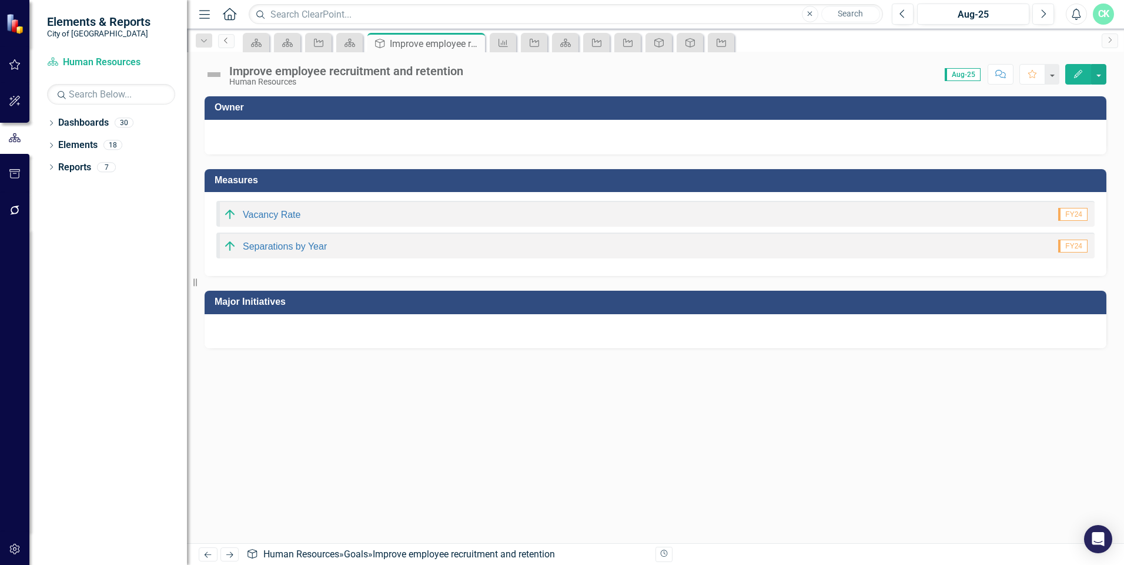
click at [226, 41] on icon "Previous" at bounding box center [226, 40] width 9 height 7
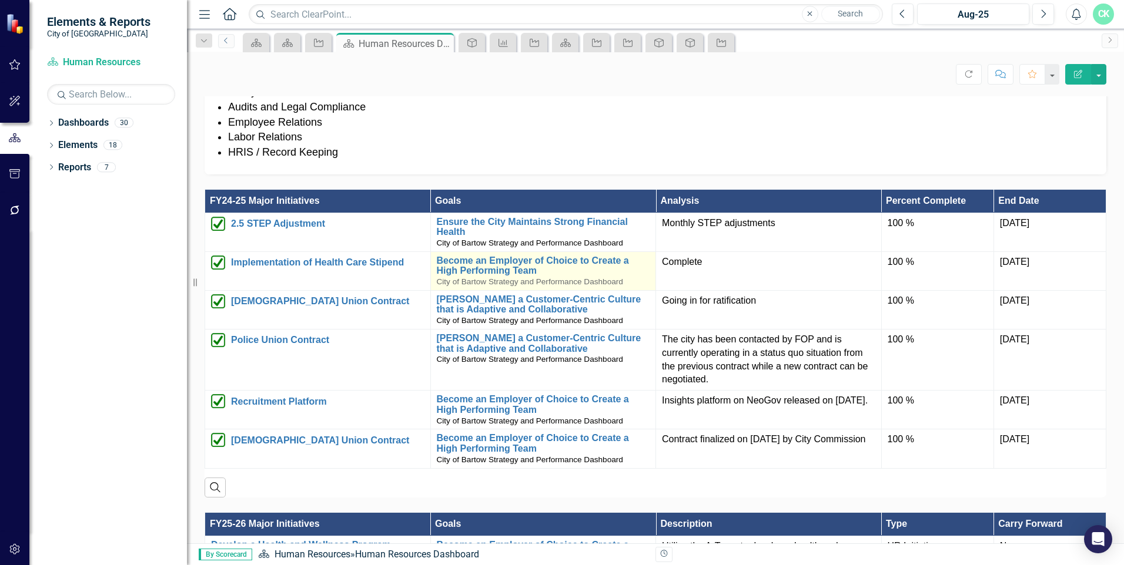
scroll to position [823, 0]
